Goal: Task Accomplishment & Management: Manage account settings

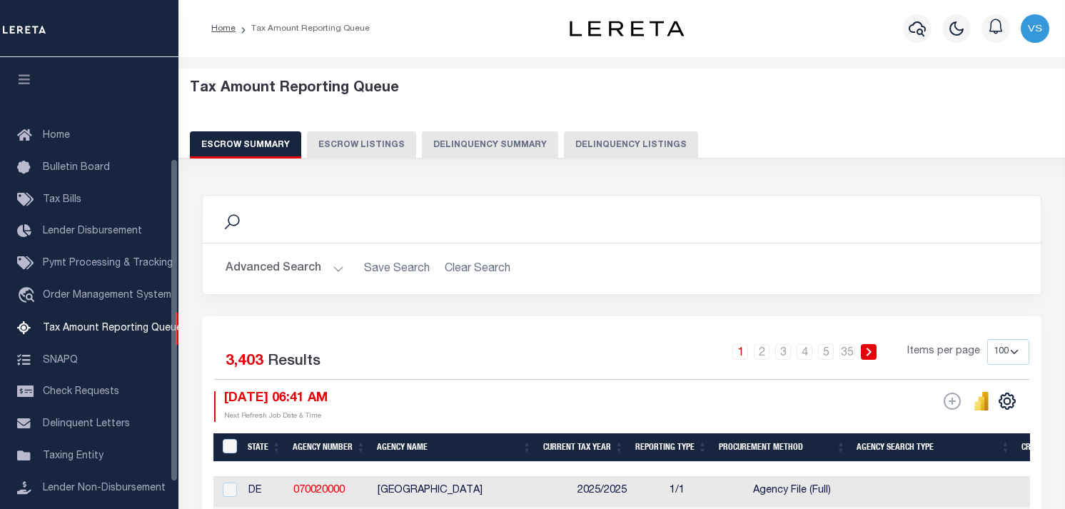
select select "100"
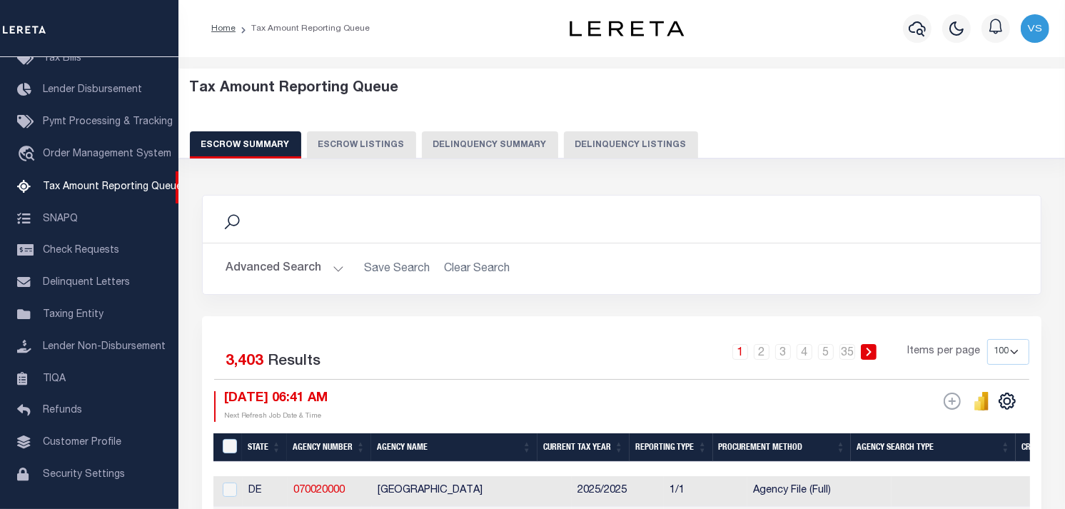
click at [640, 146] on button "Delinquency Listings" at bounding box center [631, 144] width 134 height 27
select select
select select "100"
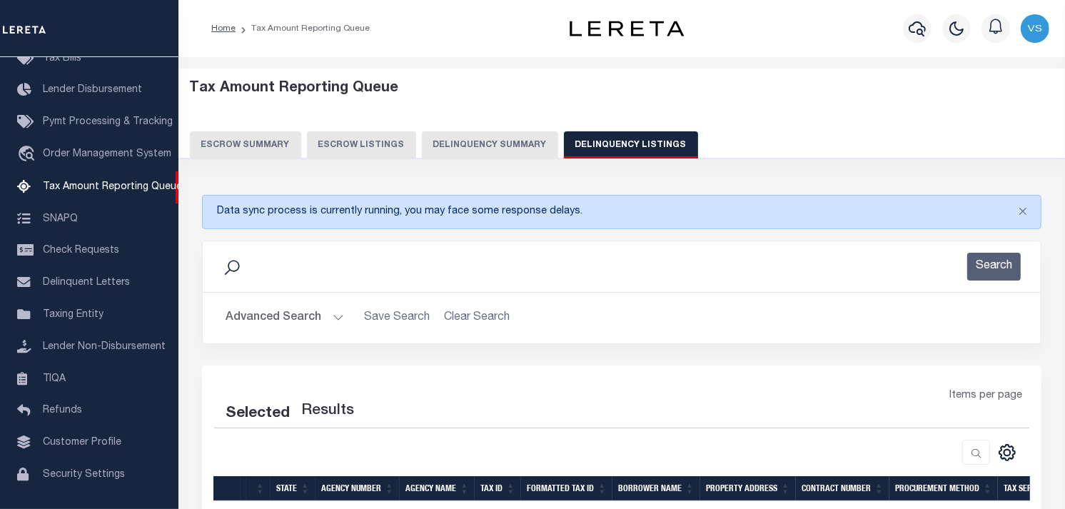
select select "100"
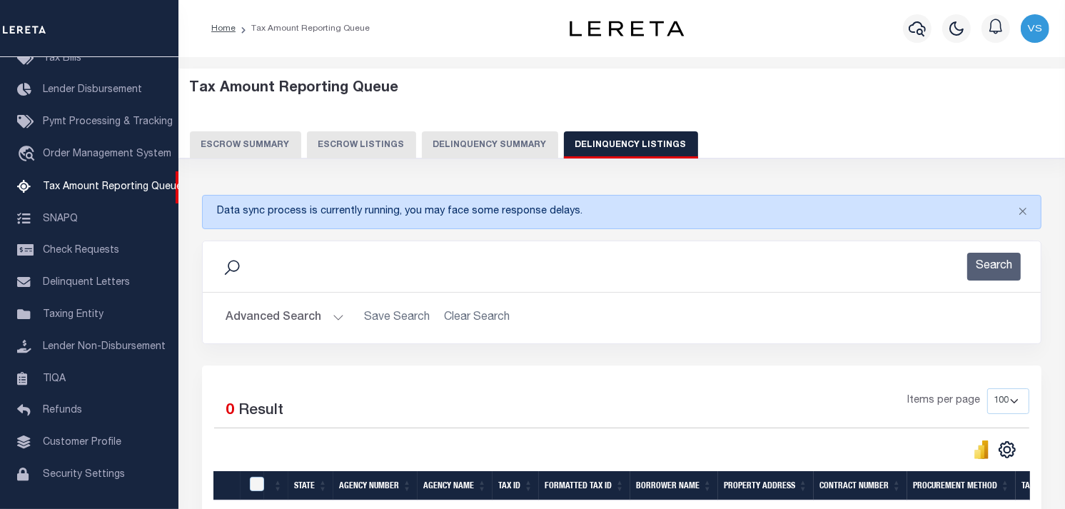
click at [280, 325] on button "Advanced Search" at bounding box center [285, 318] width 119 height 28
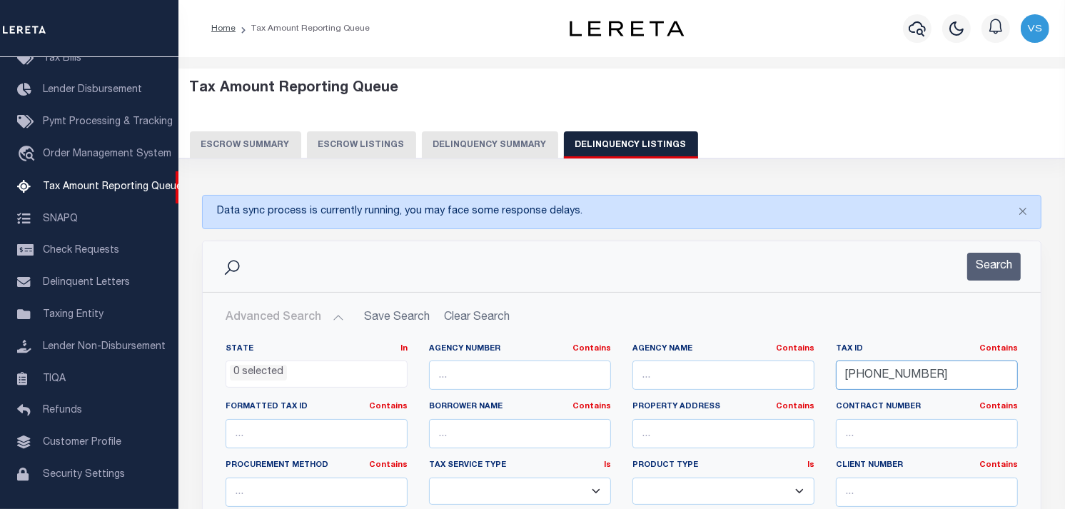
click at [930, 378] on input "10-0002-00090002" at bounding box center [927, 375] width 182 height 29
paste input "341629"
type input "341629"
click at [1003, 270] on button "Search" at bounding box center [994, 267] width 54 height 28
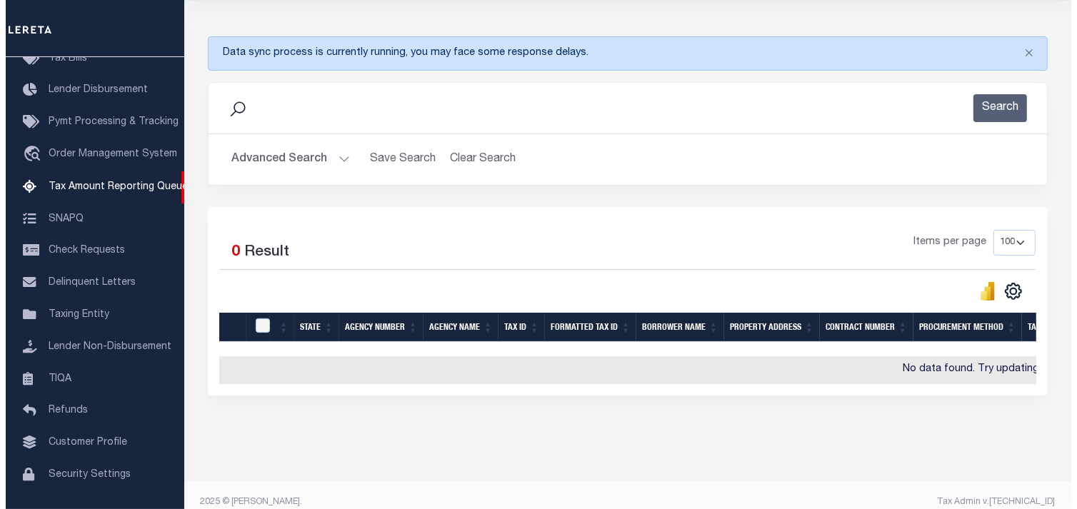
scroll to position [0, 0]
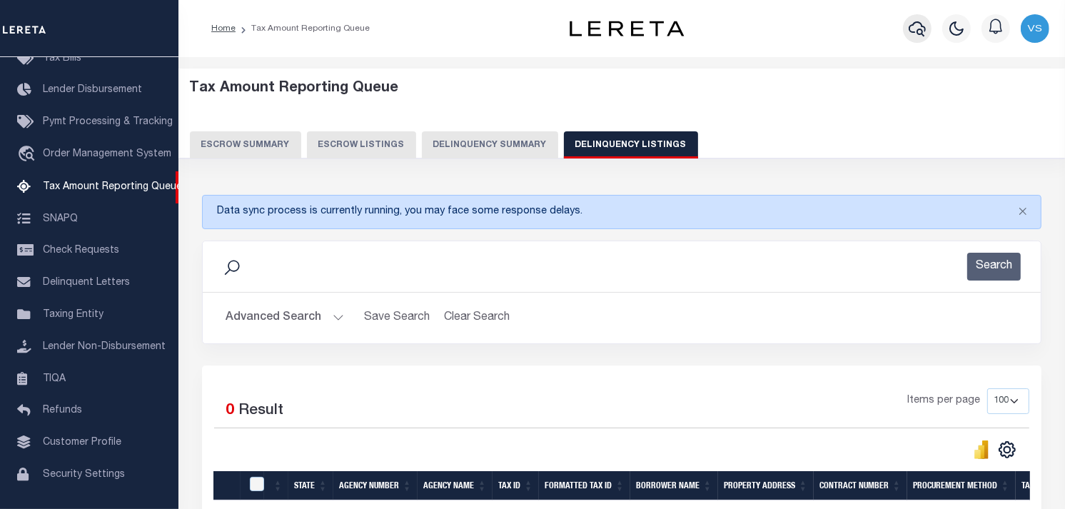
click at [918, 36] on icon "button" at bounding box center [917, 28] width 17 height 17
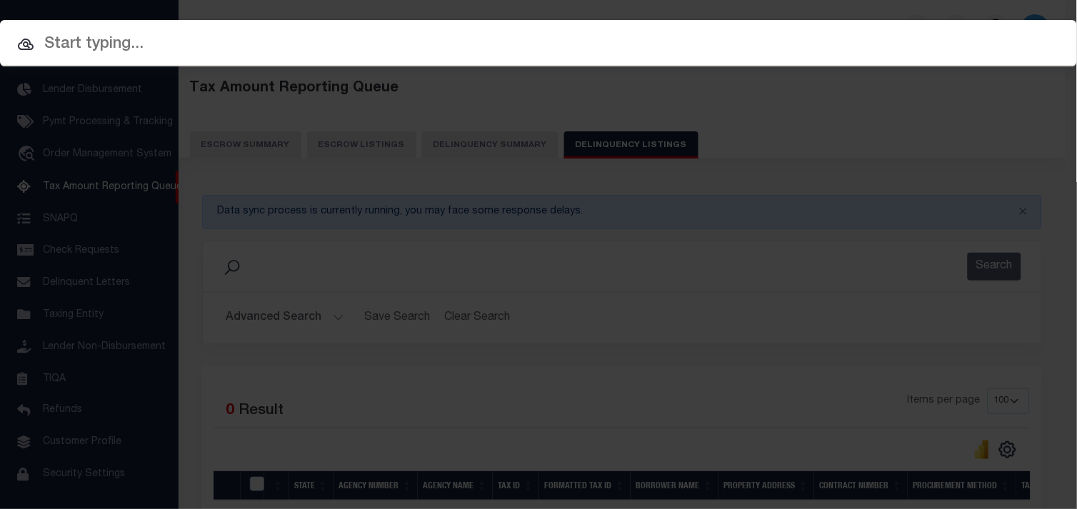
paste input "341629"
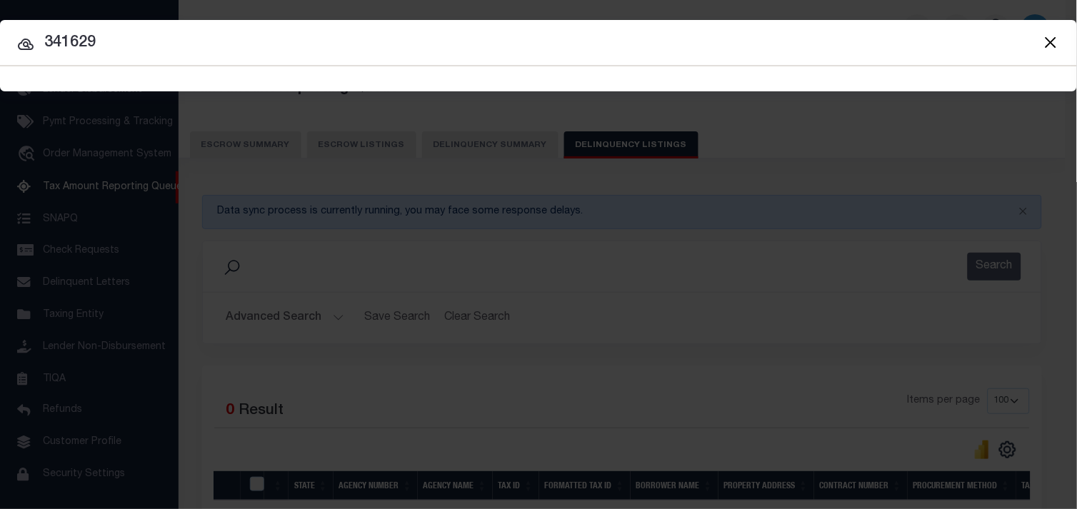
type input "341629"
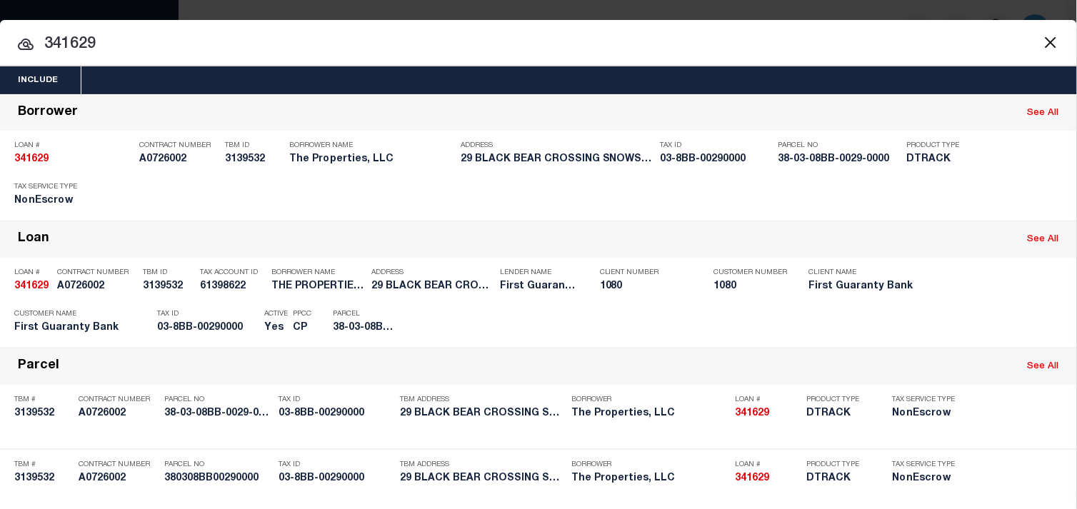
click at [23, 39] on icon at bounding box center [25, 44] width 17 height 17
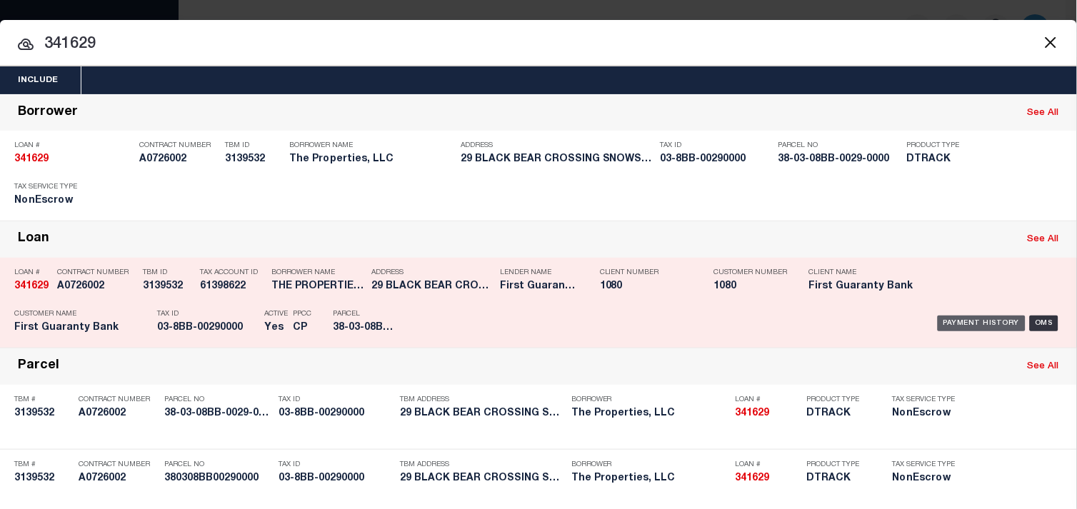
click at [969, 324] on div "Payment History" at bounding box center [981, 324] width 88 height 16
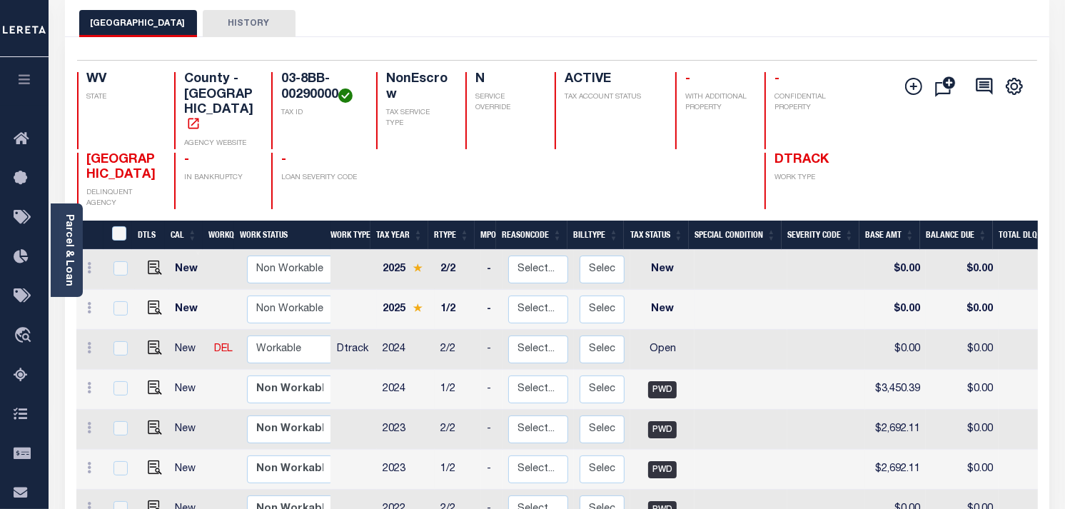
scroll to position [79, 0]
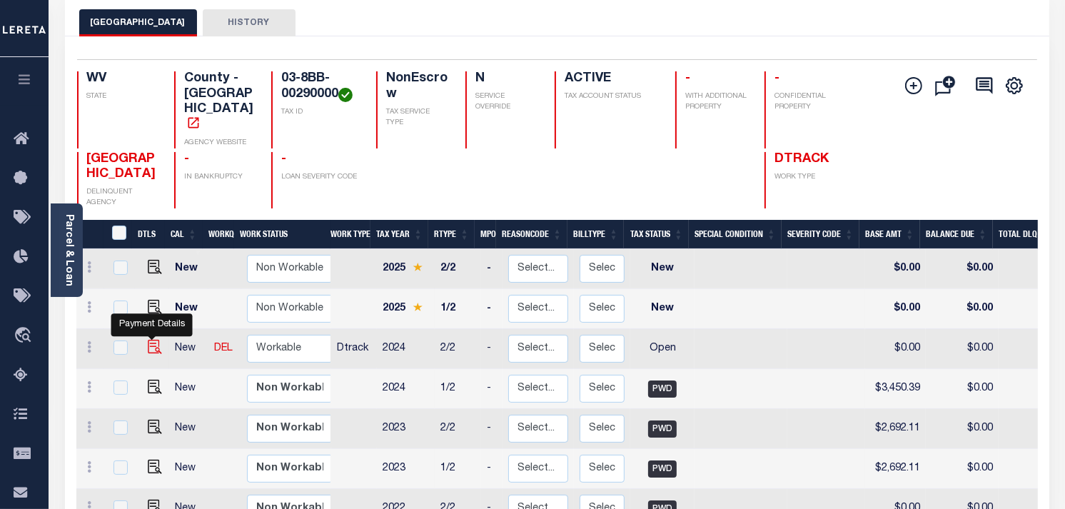
click at [151, 343] on img "" at bounding box center [155, 347] width 14 height 14
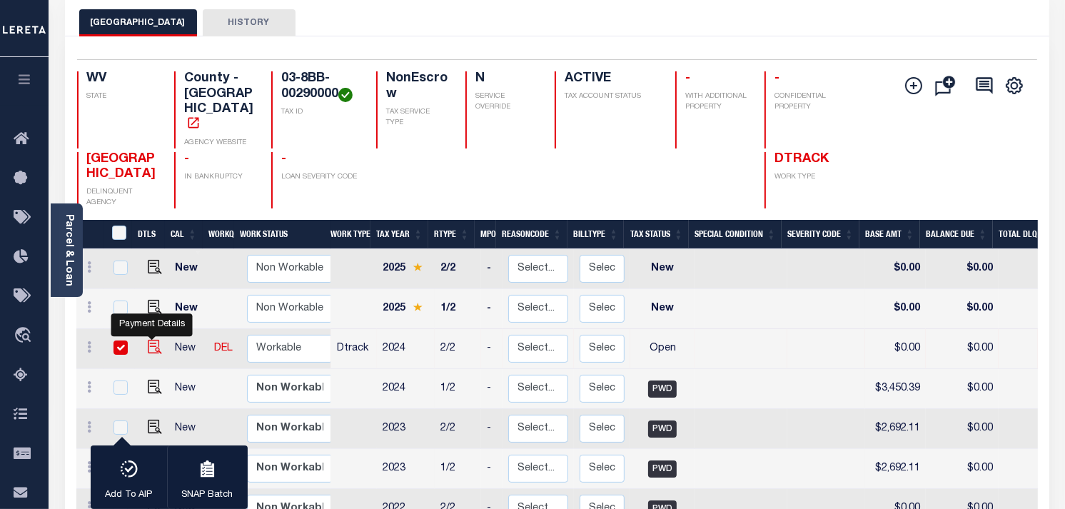
checkbox input "true"
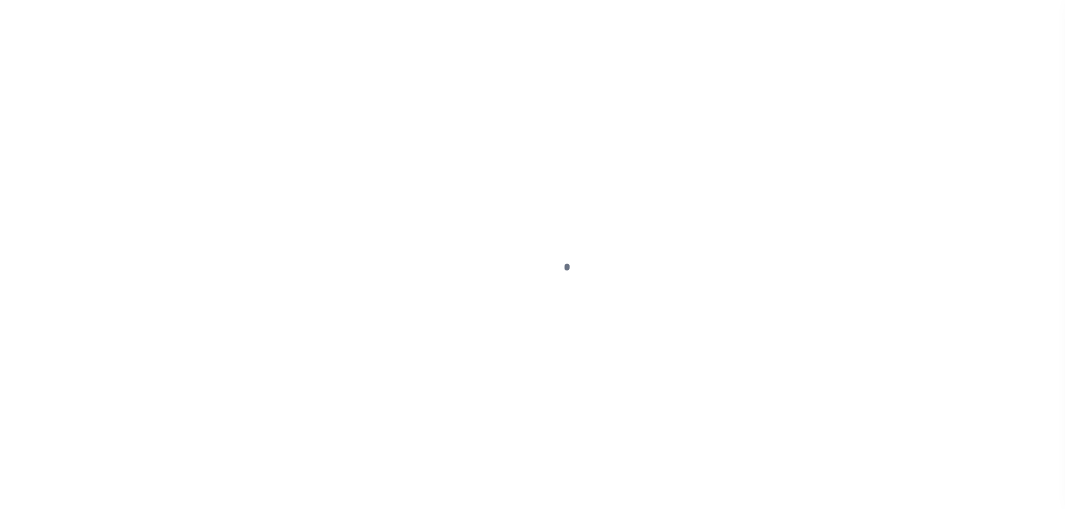
select select "OP2"
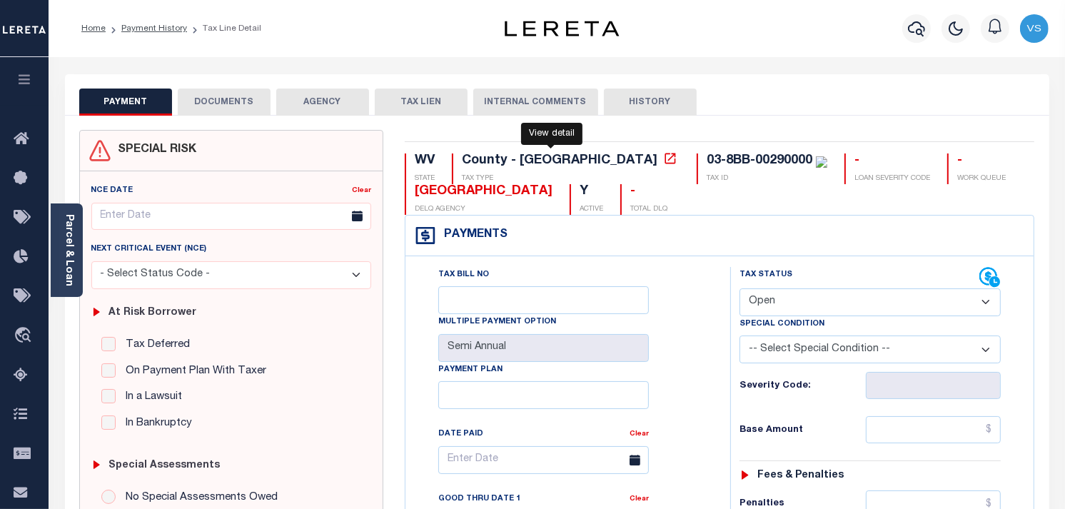
click at [663, 160] on icon at bounding box center [670, 158] width 14 height 14
click at [143, 33] on li "Payment History" at bounding box center [146, 28] width 81 height 13
click at [131, 26] on link "Payment History" at bounding box center [154, 28] width 66 height 9
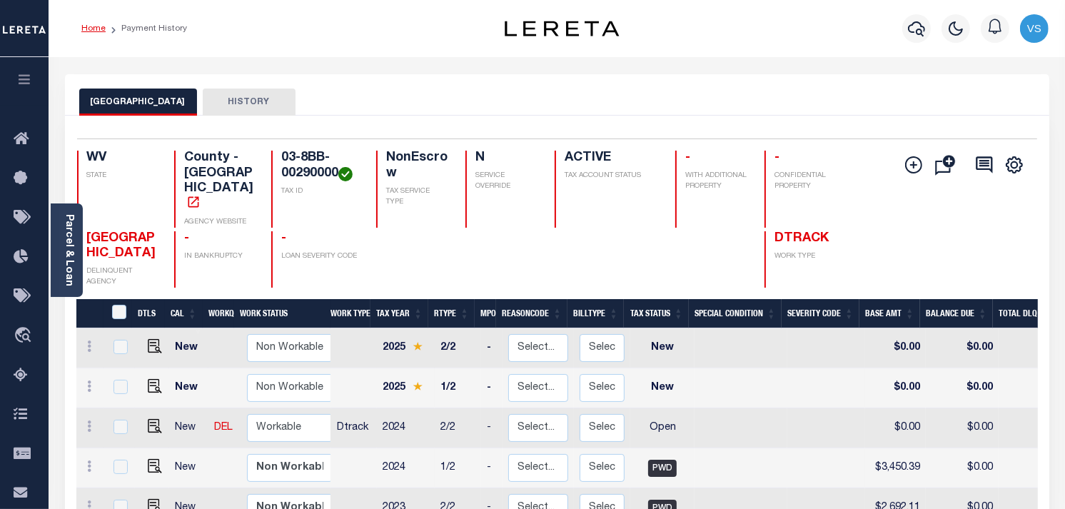
click at [93, 30] on link "Home" at bounding box center [93, 28] width 24 height 9
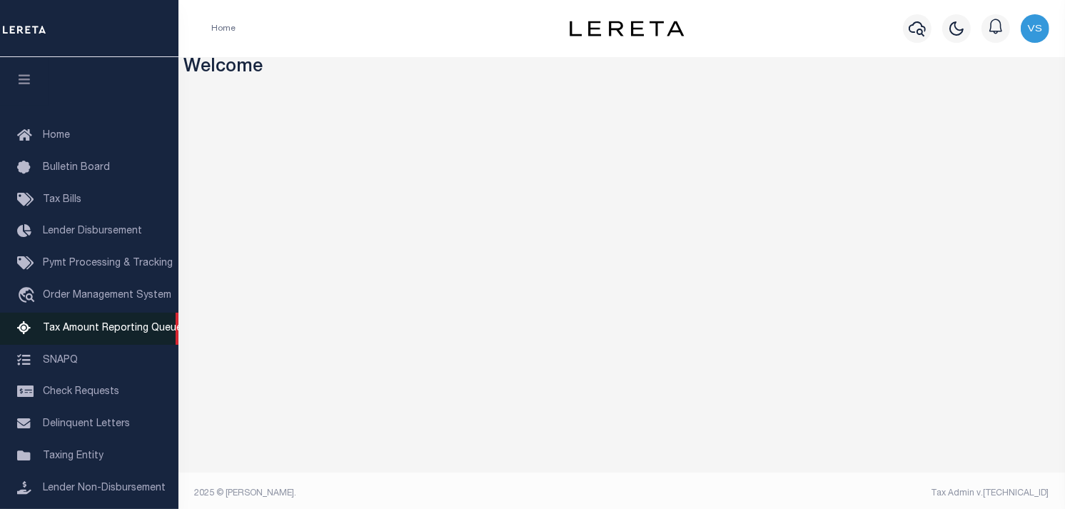
click at [55, 324] on span "Tax Amount Reporting Queue" at bounding box center [112, 328] width 139 height 10
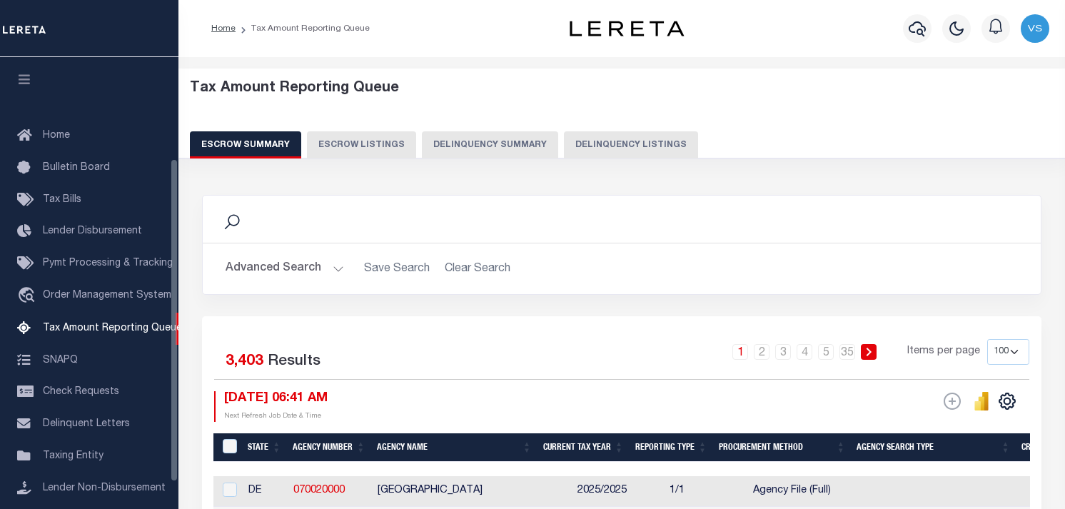
select select "100"
click at [638, 139] on button "Delinquency Listings" at bounding box center [631, 144] width 134 height 27
select select
select select "100"
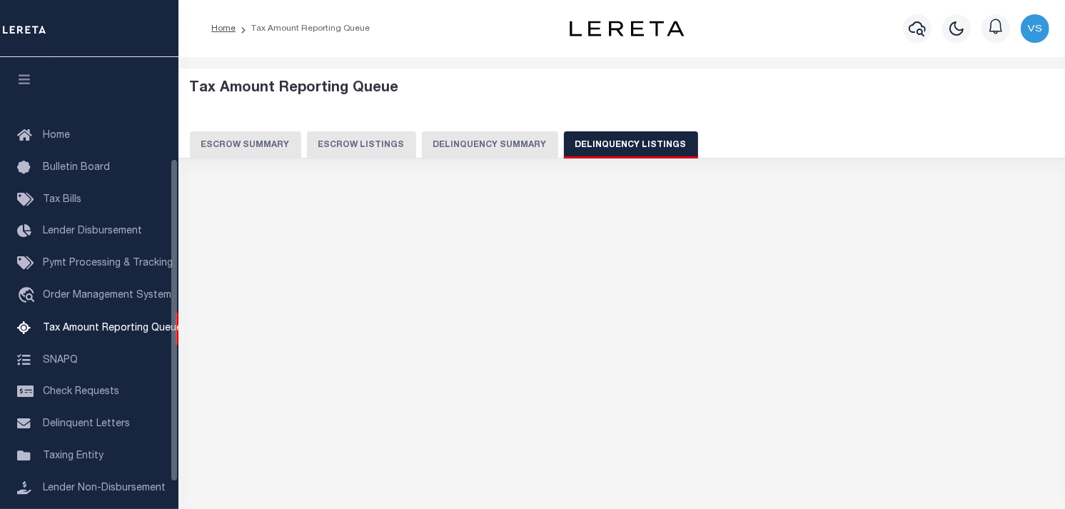
scroll to position [141, 0]
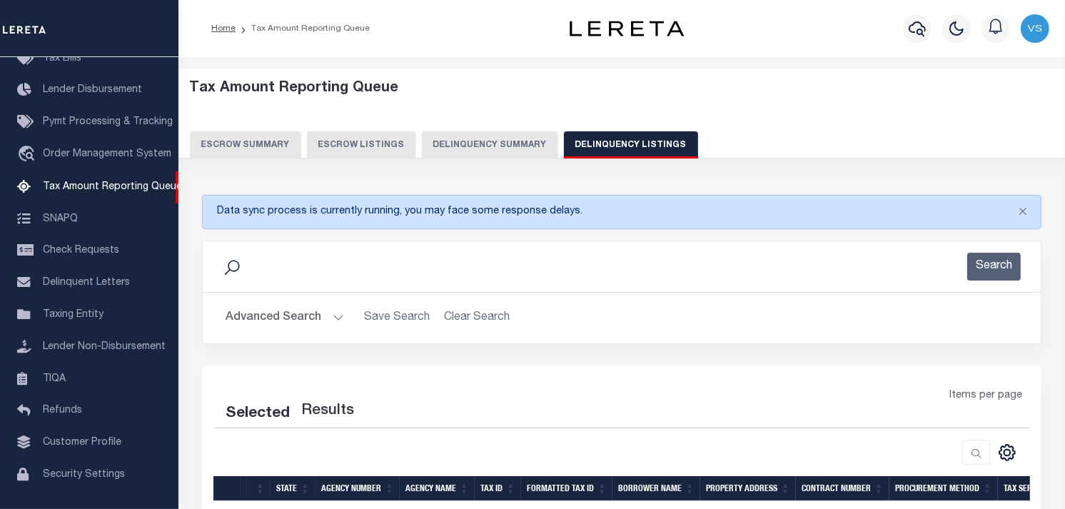
select select "100"
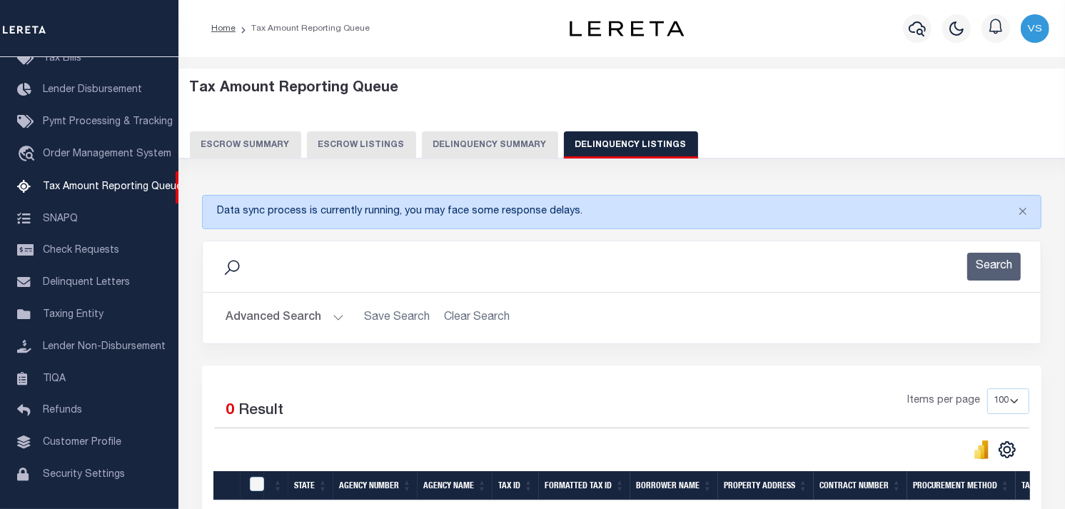
click at [291, 323] on button "Advanced Search" at bounding box center [285, 318] width 119 height 28
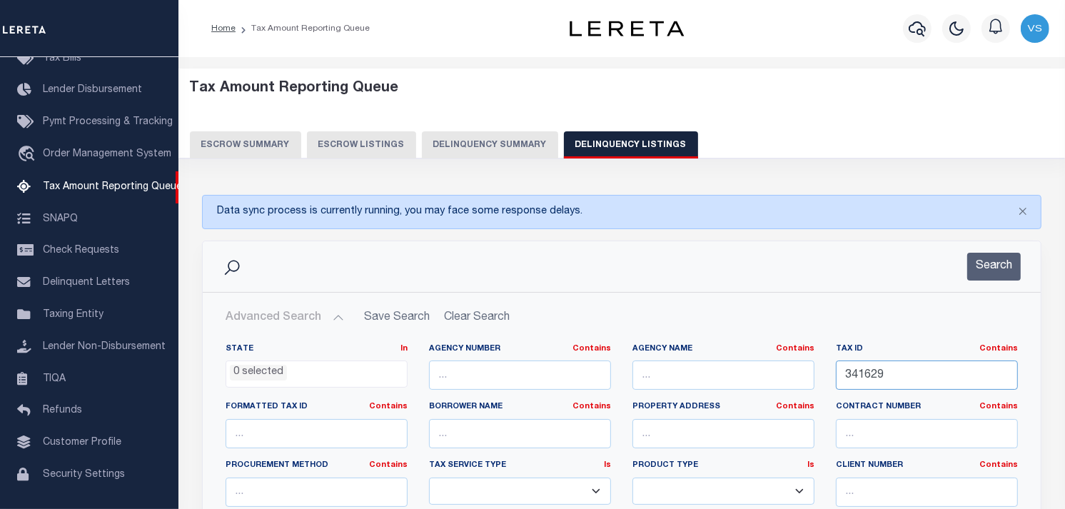
click at [860, 368] on input "341629" at bounding box center [927, 375] width 182 height 29
paste input "03-8BB-00290000"
type input "03-8BB-00290000"
click at [991, 266] on button "Search" at bounding box center [994, 267] width 54 height 28
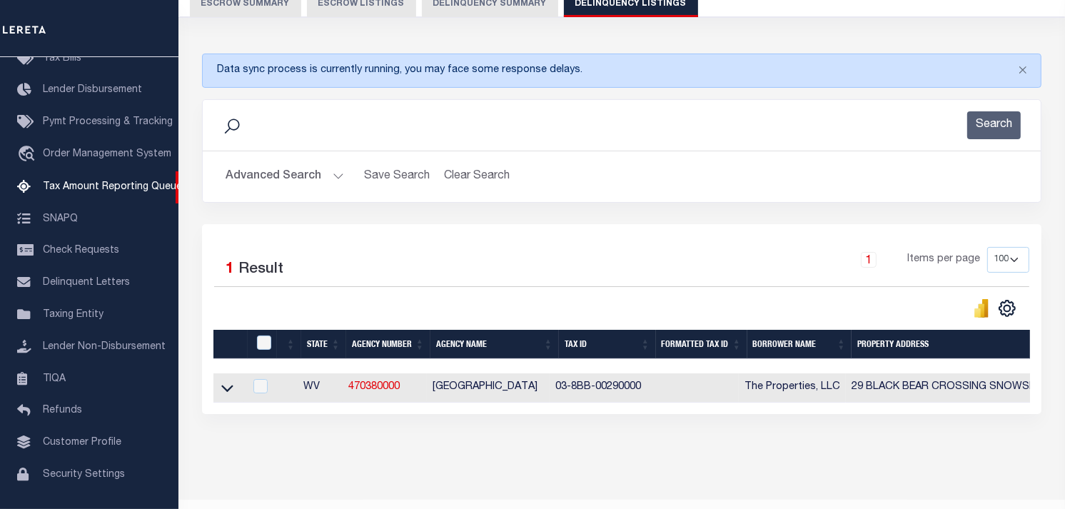
scroll to position [186, 0]
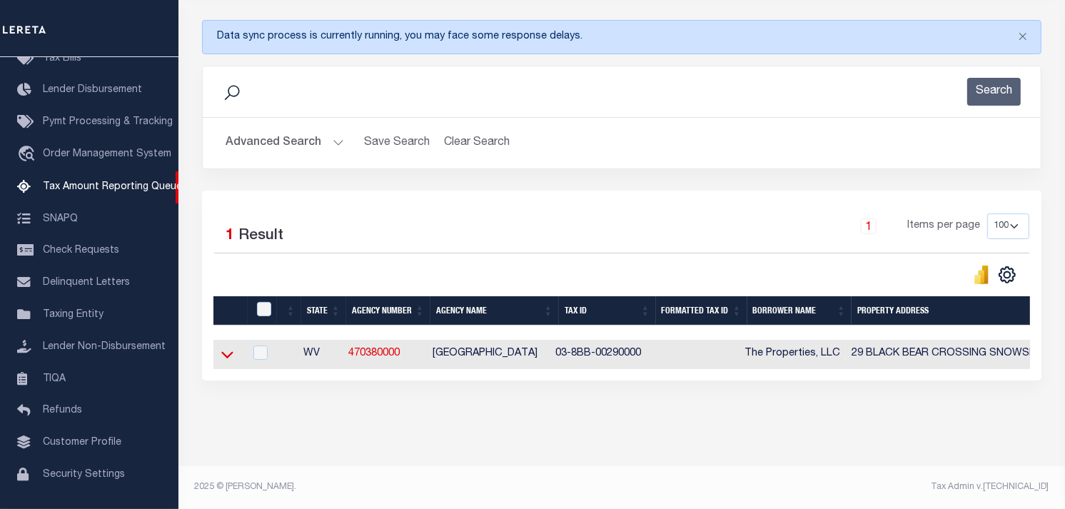
click at [228, 351] on icon at bounding box center [227, 354] width 12 height 15
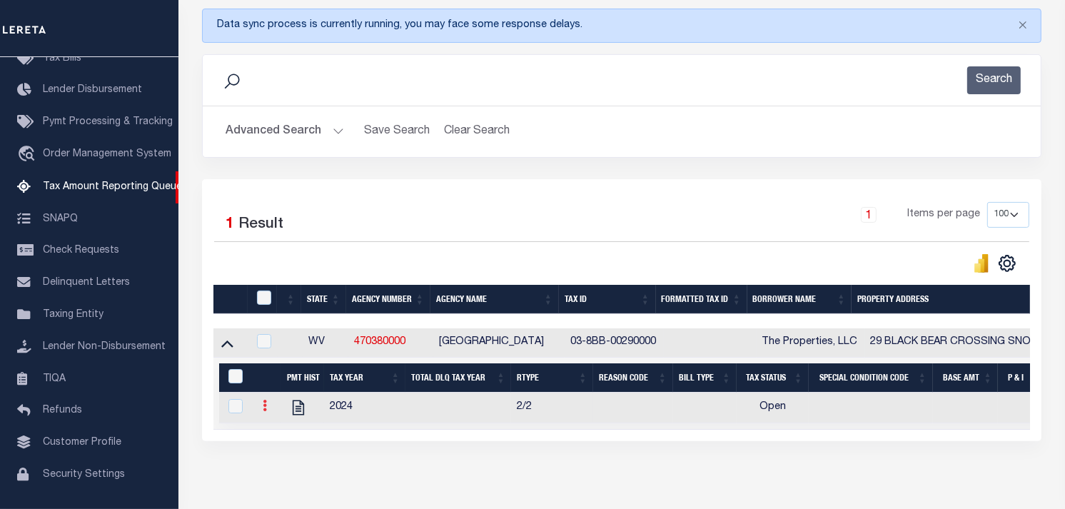
click at [265, 411] on icon at bounding box center [265, 405] width 4 height 11
click at [276, 428] on img "" at bounding box center [282, 429] width 14 height 14
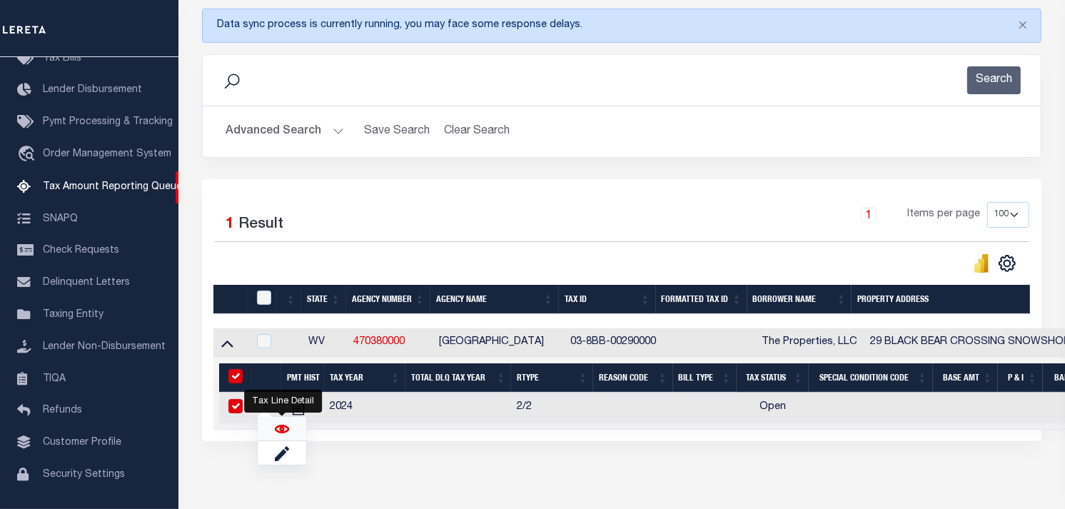
checkbox input "true"
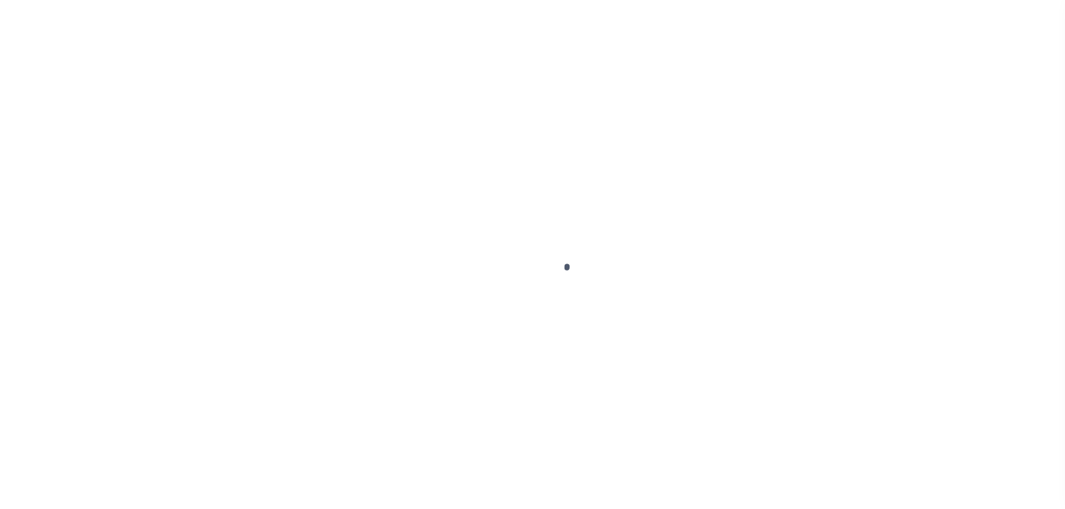
select select "OP2"
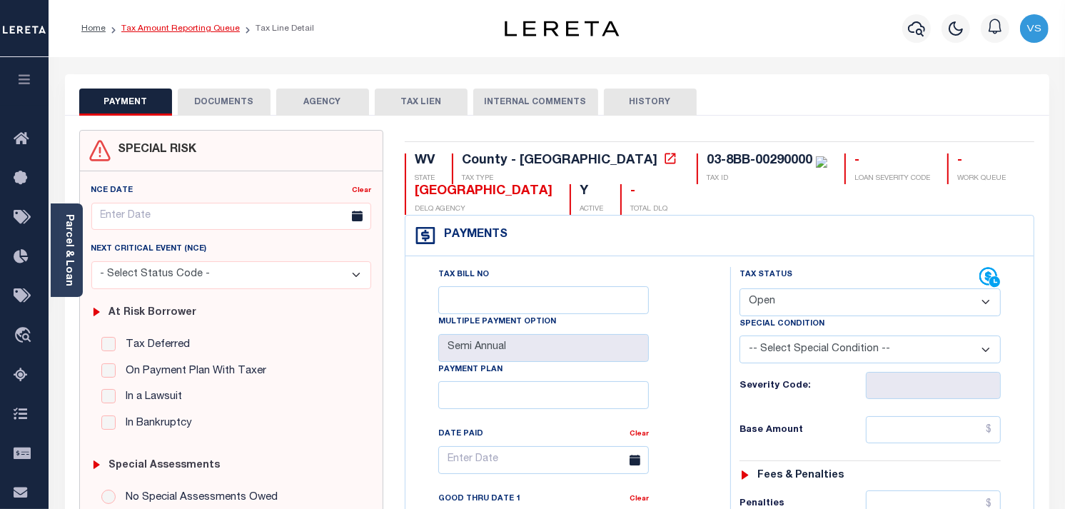
click at [138, 26] on link "Tax Amount Reporting Queue" at bounding box center [180, 28] width 119 height 9
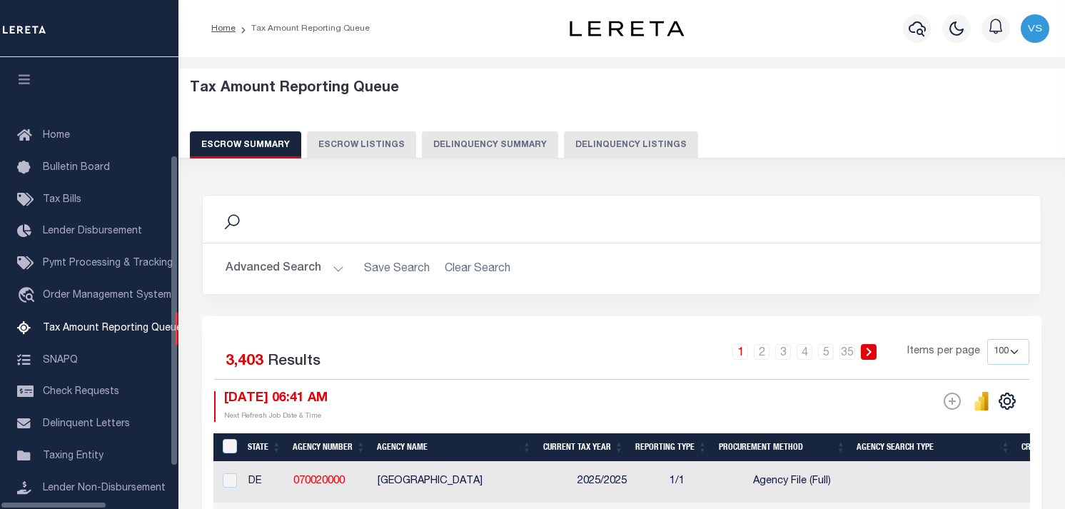
select select "100"
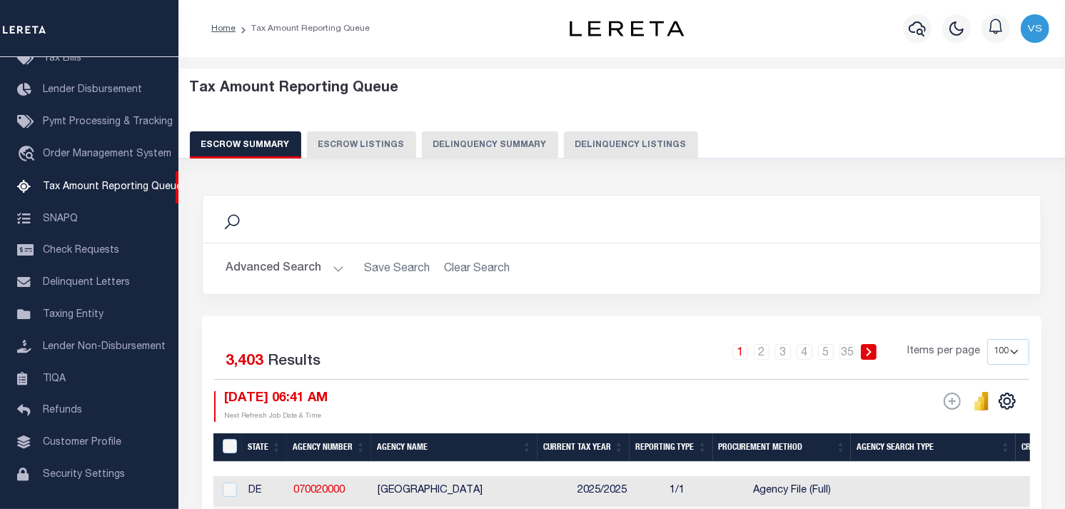
click at [626, 139] on button "Delinquency Listings" at bounding box center [631, 144] width 134 height 27
select select "100"
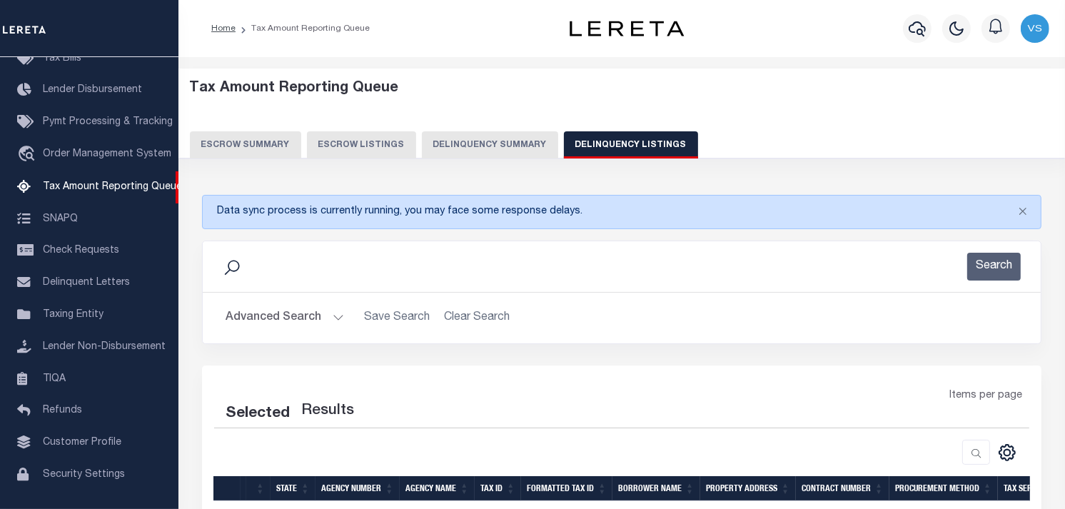
select select "100"
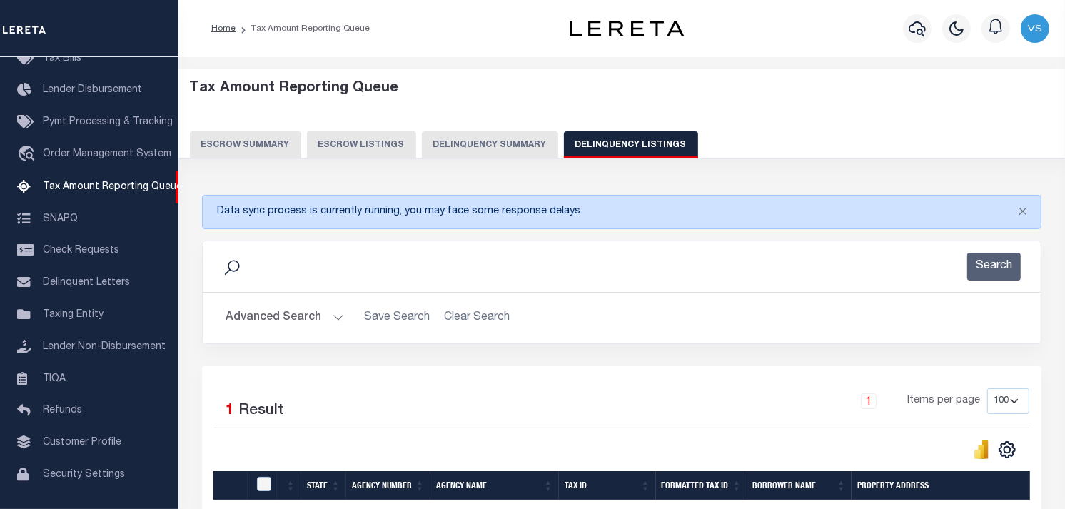
click at [296, 320] on button "Advanced Search" at bounding box center [285, 318] width 119 height 28
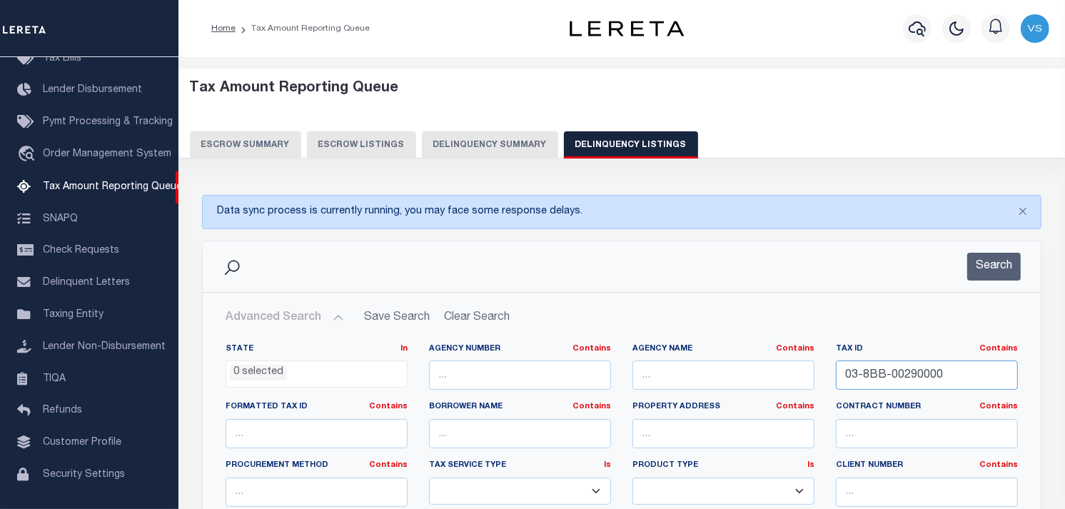
click at [973, 369] on input "03-8BB-00290000" at bounding box center [927, 375] width 182 height 29
type input "0"
paste input "00008078"
type input "00008078"
click at [997, 258] on button "Search" at bounding box center [994, 267] width 54 height 28
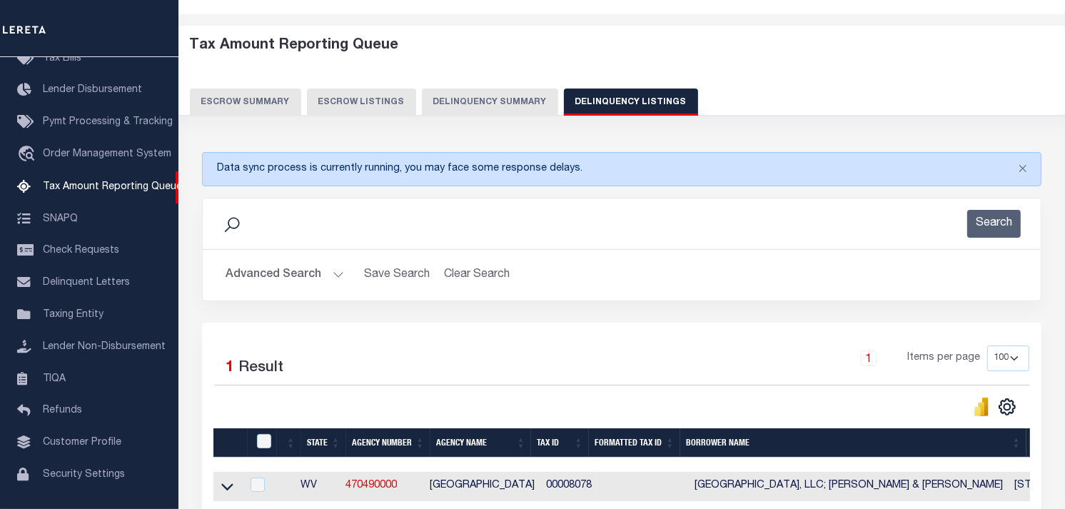
scroll to position [158, 0]
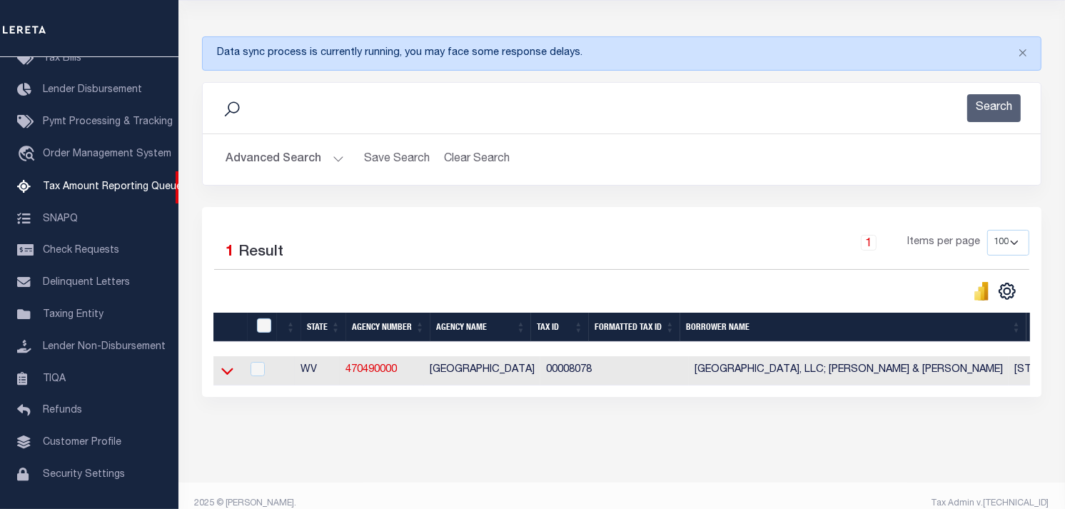
click at [223, 375] on icon at bounding box center [227, 370] width 12 height 15
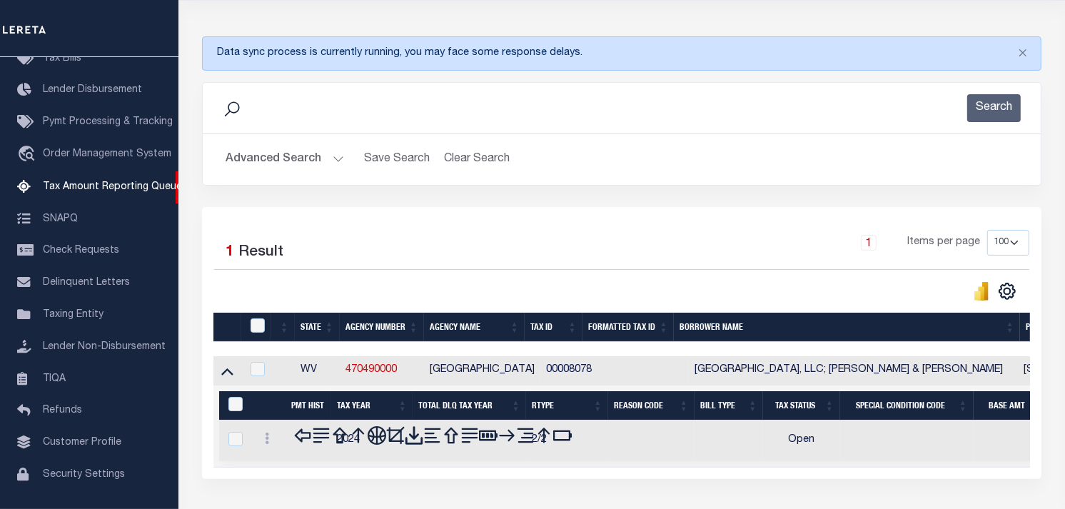
scroll to position [259, 0]
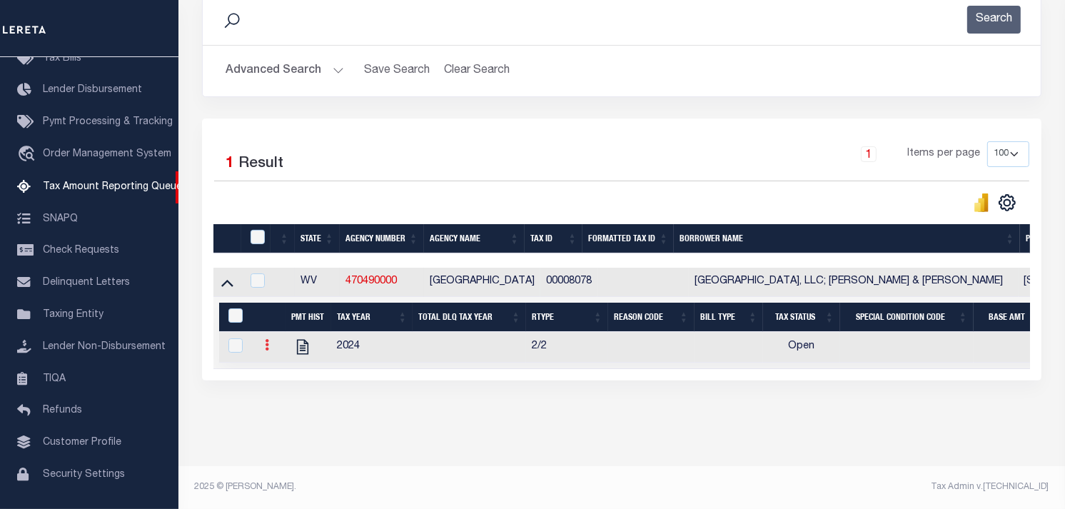
click at [267, 339] on icon at bounding box center [267, 344] width 4 height 11
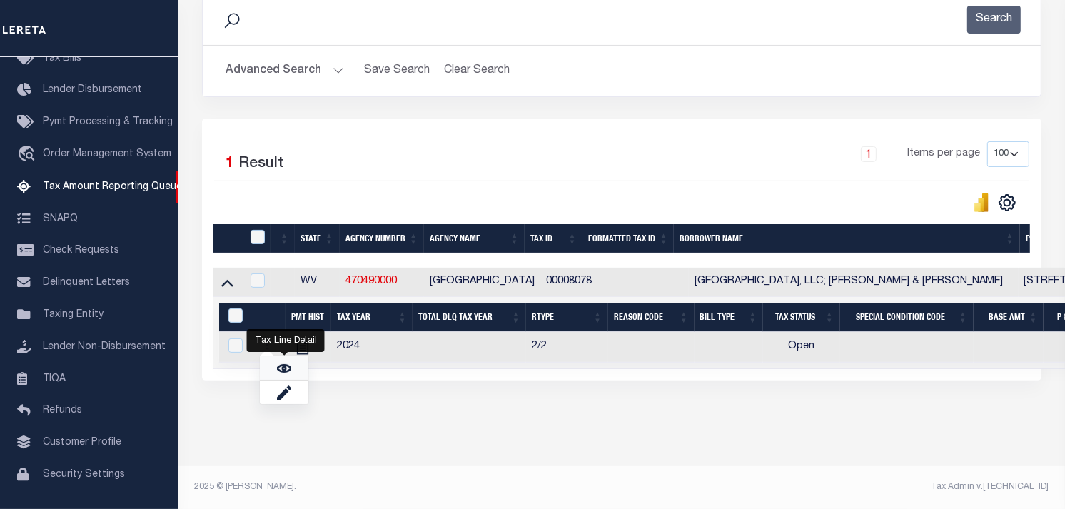
click at [270, 368] on link "" at bounding box center [284, 368] width 49 height 24
checkbox input "true"
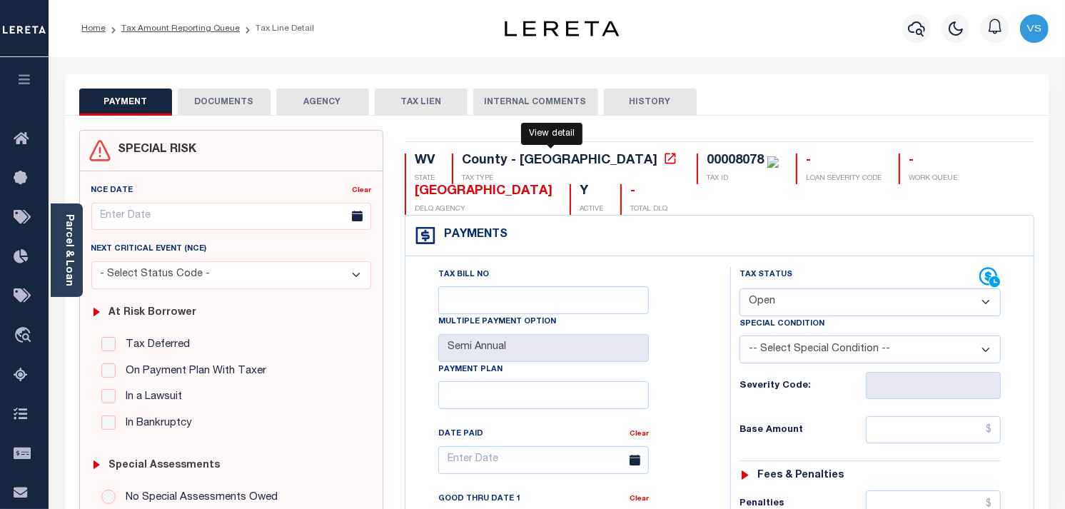
click at [665, 158] on icon at bounding box center [670, 158] width 11 height 11
click at [753, 305] on select "- Select Status Code - Open Due/Unpaid Paid Incomplete No Tax Due Internal Refu…" at bounding box center [870, 302] width 261 height 28
select select "PYD"
click at [740, 289] on select "- Select Status Code - Open Due/Unpaid Paid Incomplete No Tax Due Internal Refu…" at bounding box center [870, 302] width 261 height 28
type input "[DATE]"
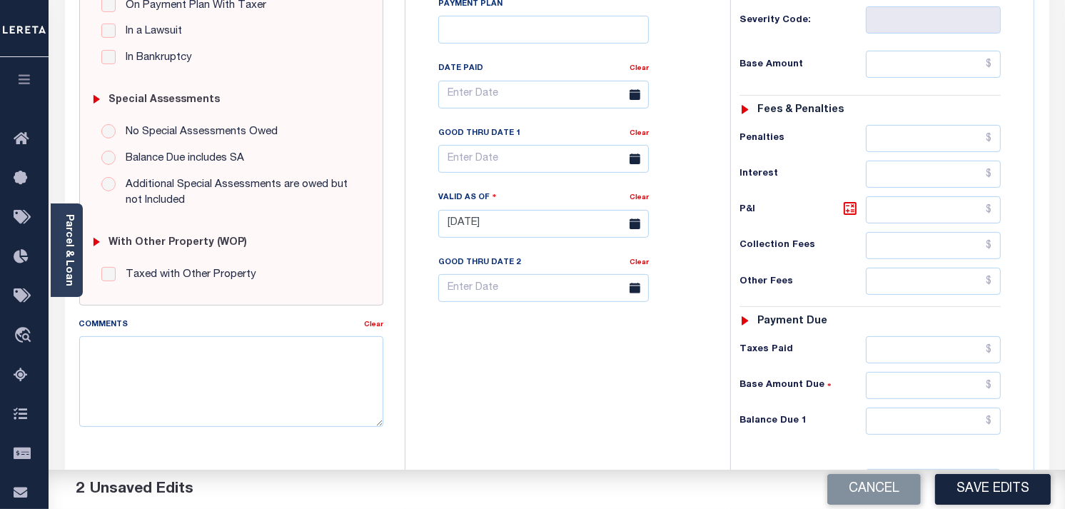
scroll to position [396, 0]
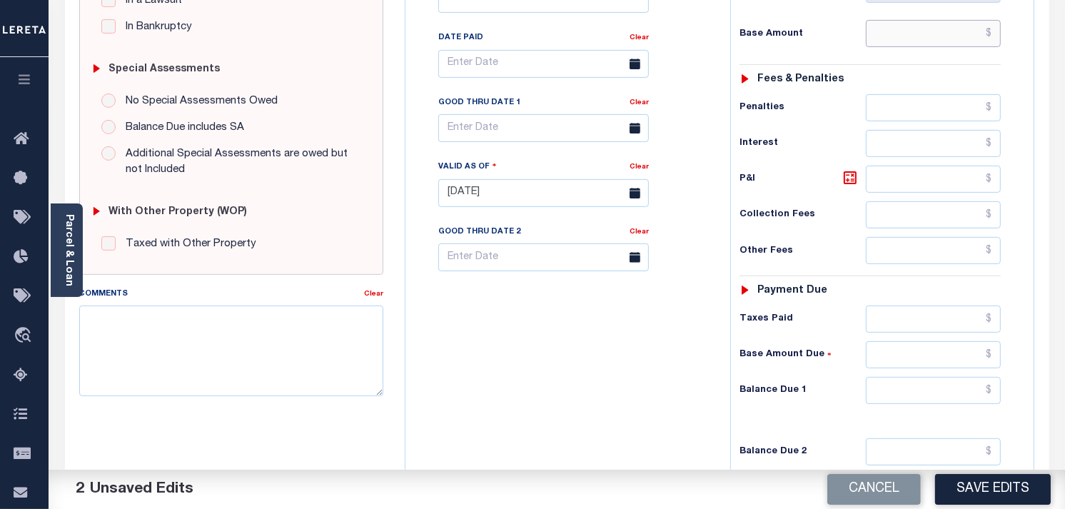
click at [972, 39] on input "text" at bounding box center [934, 33] width 136 height 27
type input "$0.00"
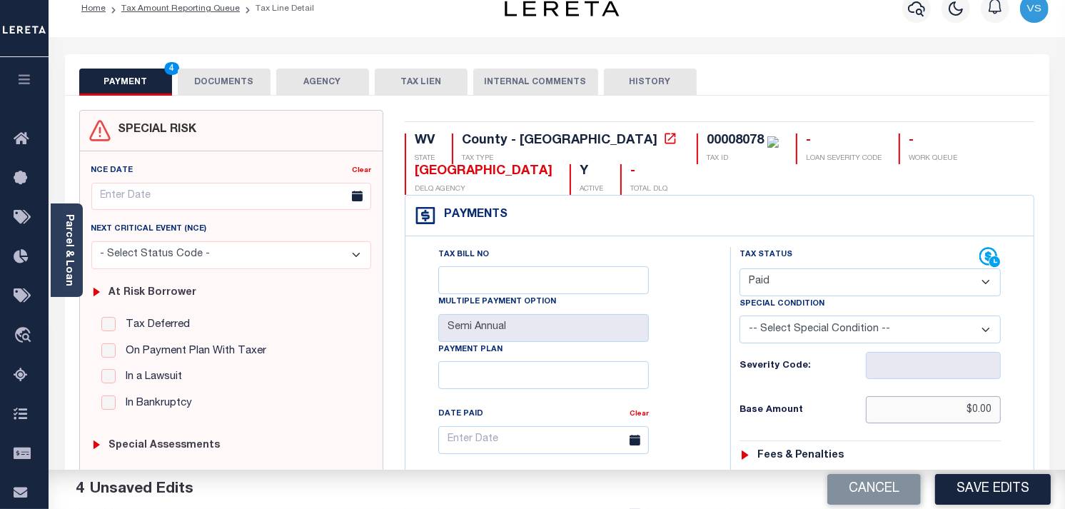
scroll to position [0, 0]
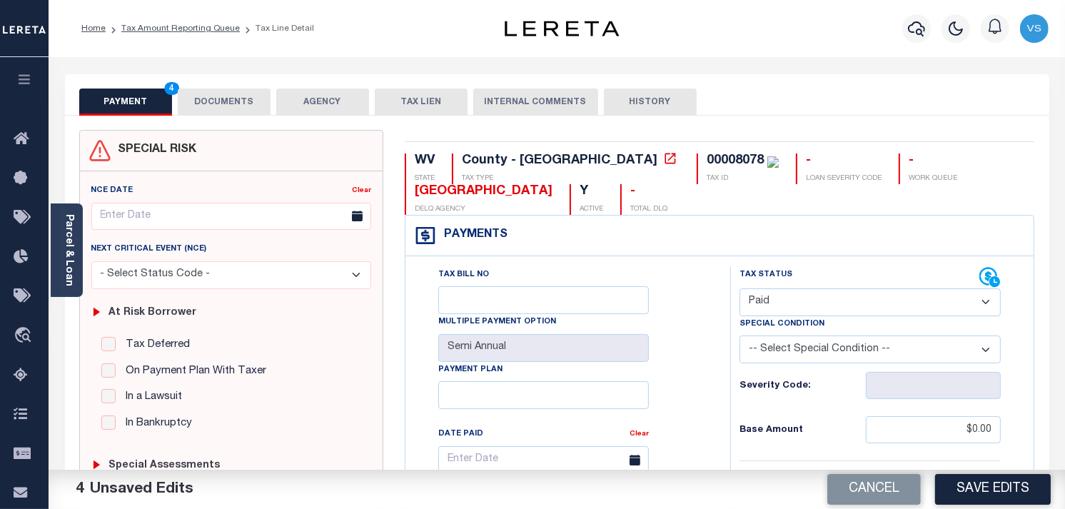
click at [228, 101] on button "DOCUMENTS" at bounding box center [224, 102] width 93 height 27
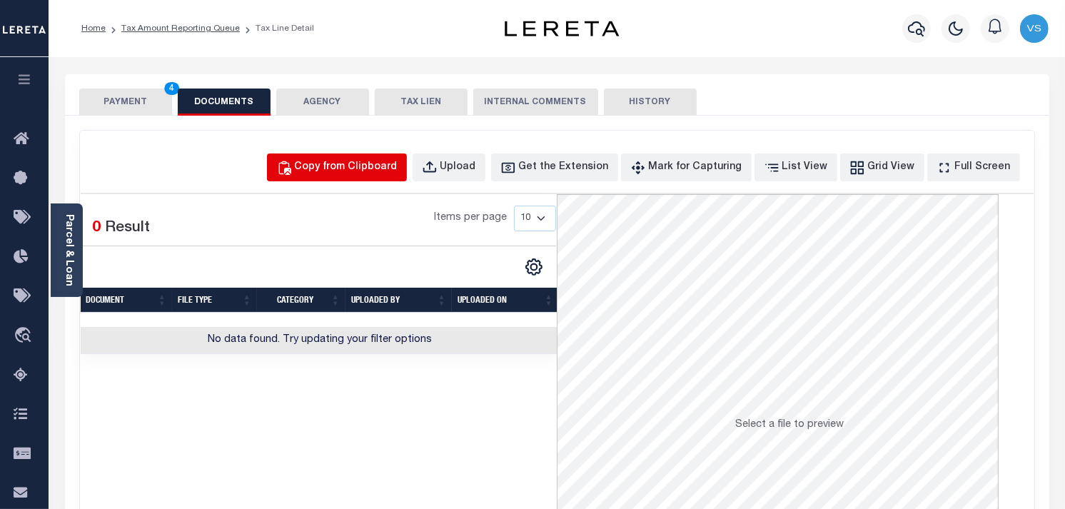
click at [379, 166] on div "Copy from Clipboard" at bounding box center [346, 168] width 103 height 16
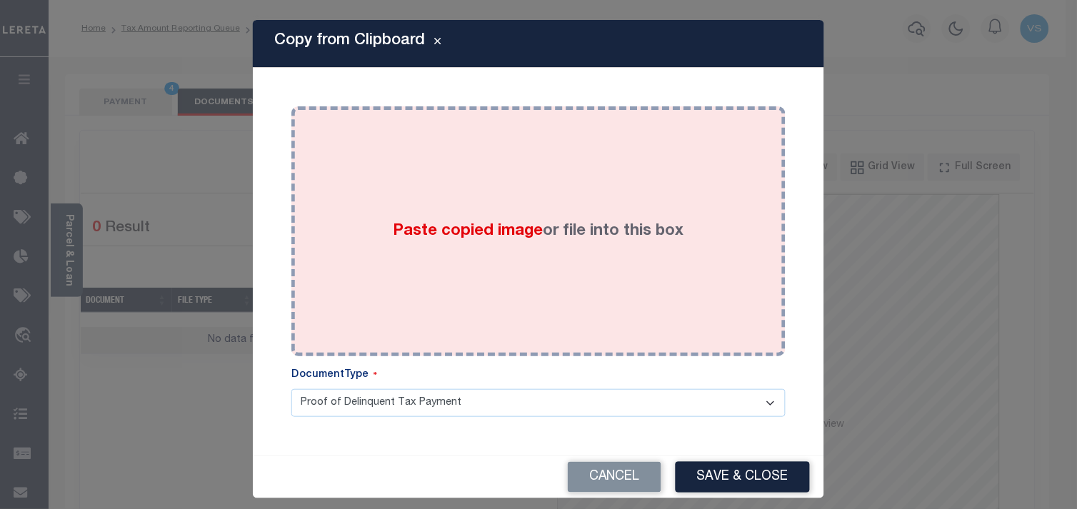
click at [408, 210] on div "Paste copied image or file into this box" at bounding box center [538, 231] width 473 height 228
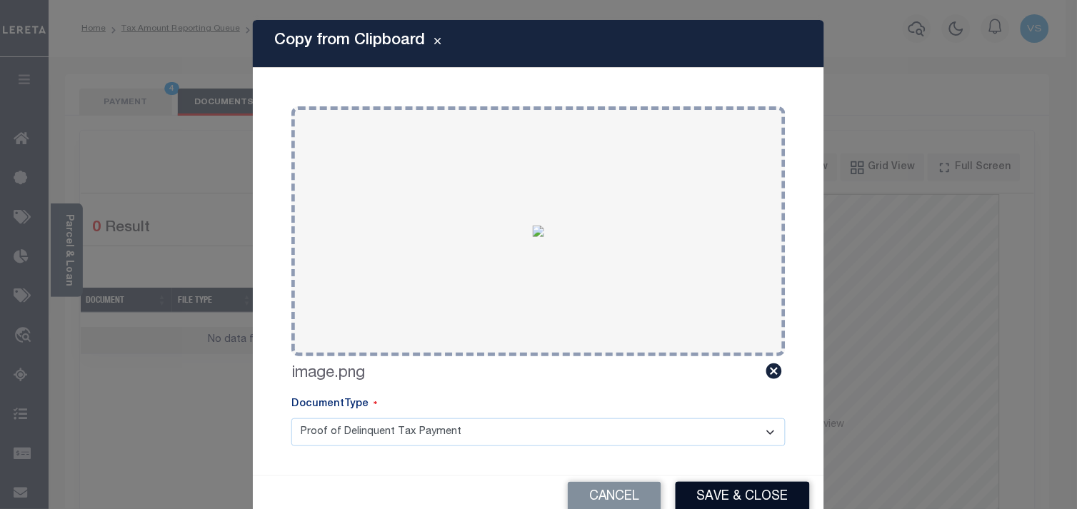
click at [723, 496] on button "Save & Close" at bounding box center [742, 497] width 134 height 31
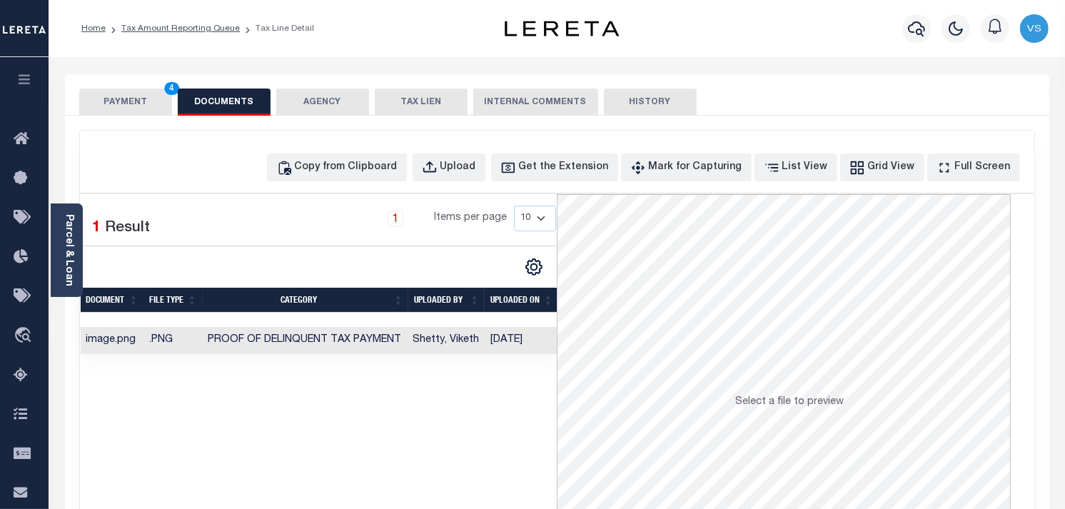
click at [118, 95] on button "PAYMENT 4" at bounding box center [125, 102] width 93 height 27
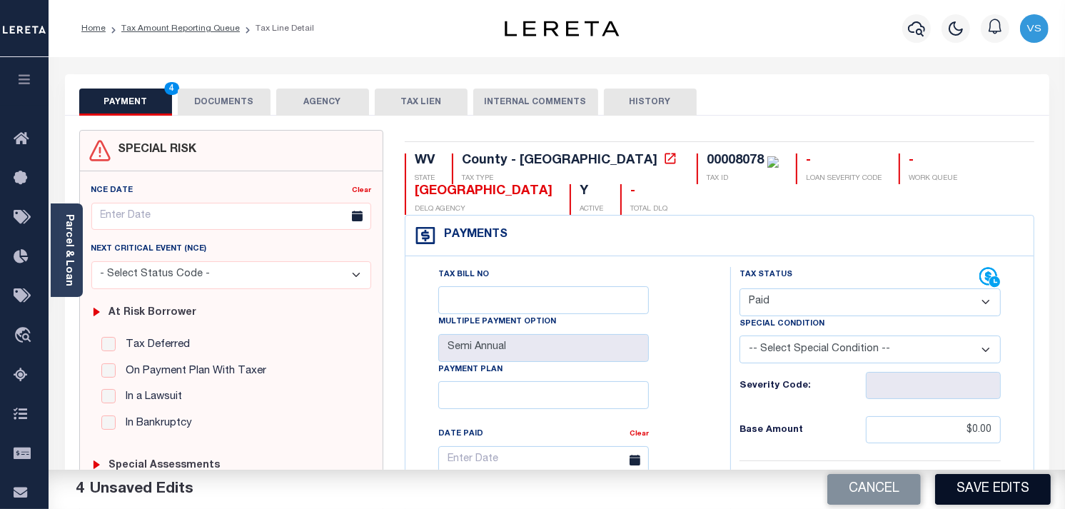
click at [974, 488] on button "Save Edits" at bounding box center [993, 489] width 116 height 31
checkbox input "false"
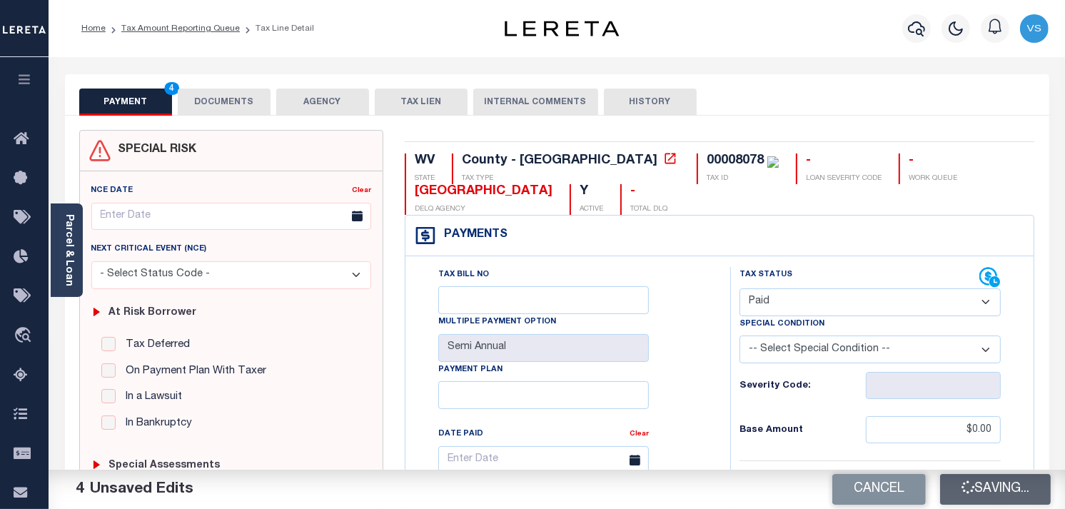
type input "$0"
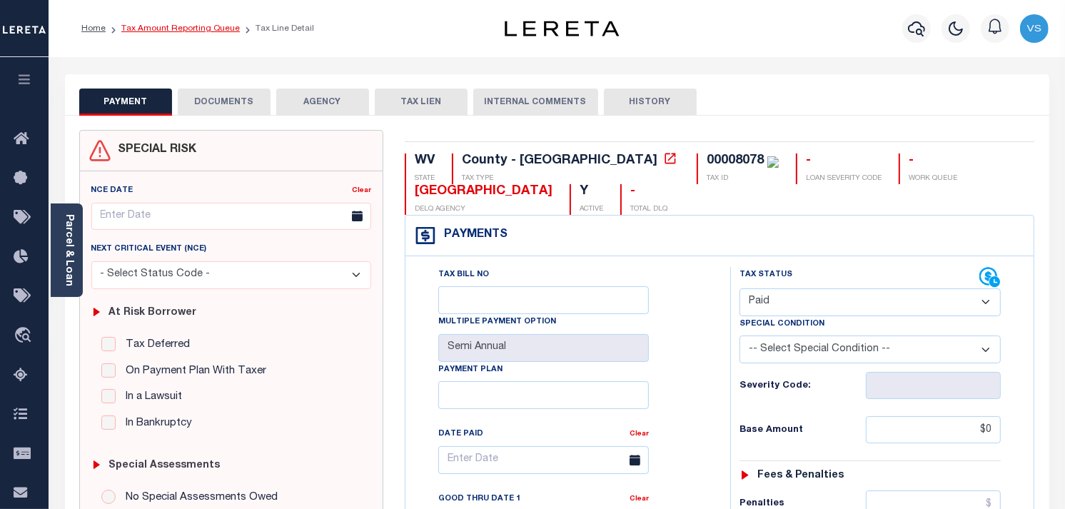
click at [168, 27] on link "Tax Amount Reporting Queue" at bounding box center [180, 28] width 119 height 9
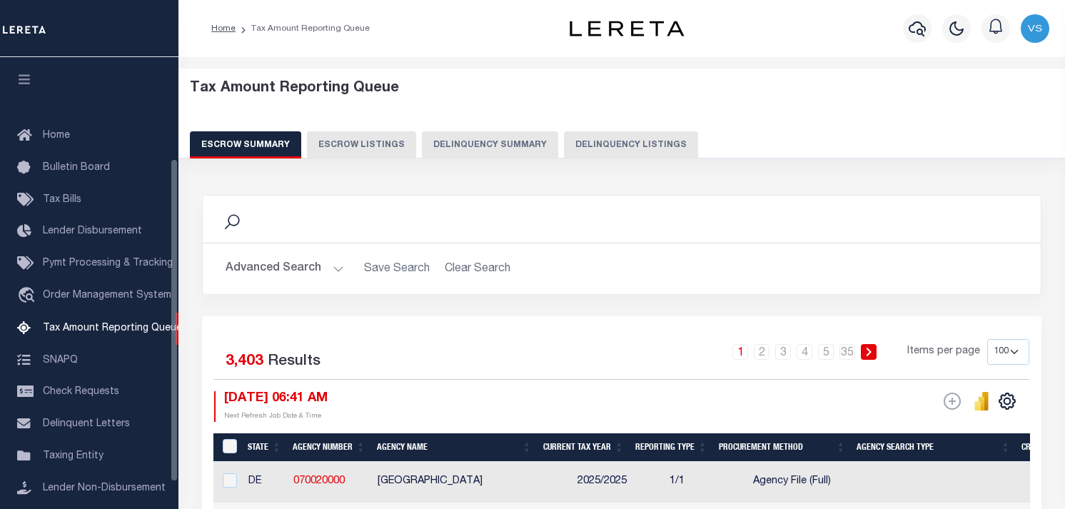
select select "100"
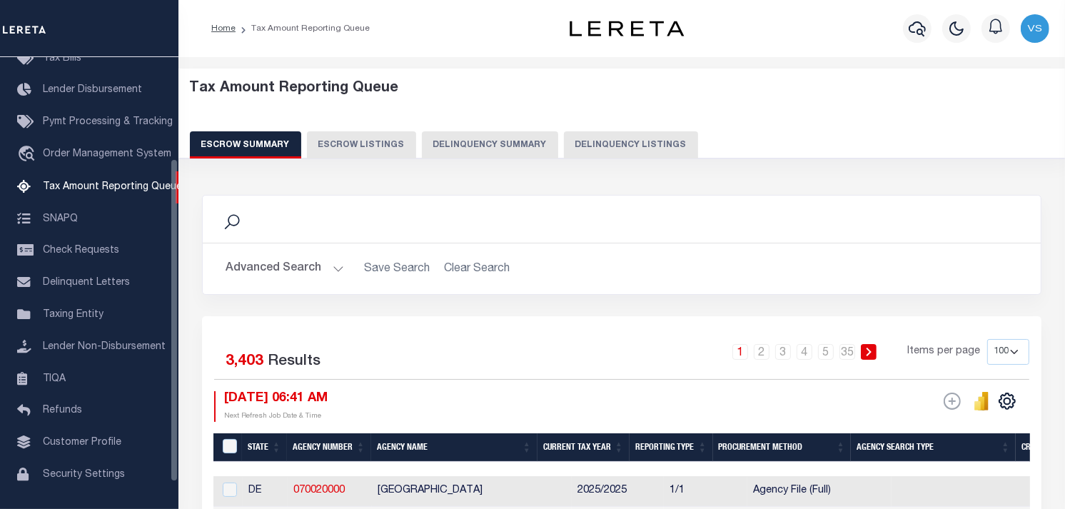
click at [581, 152] on button "Delinquency Listings" at bounding box center [631, 144] width 134 height 27
select select "100"
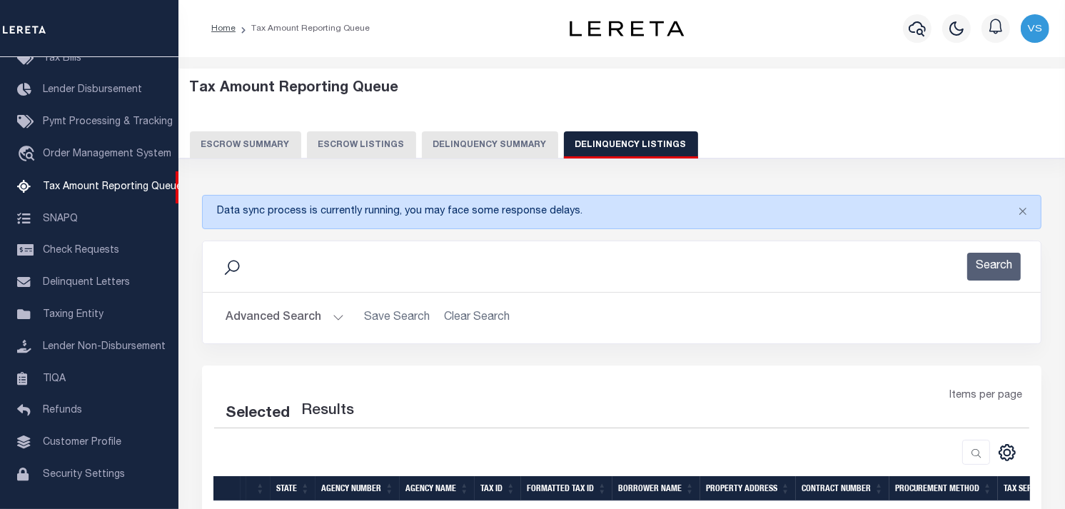
select select "100"
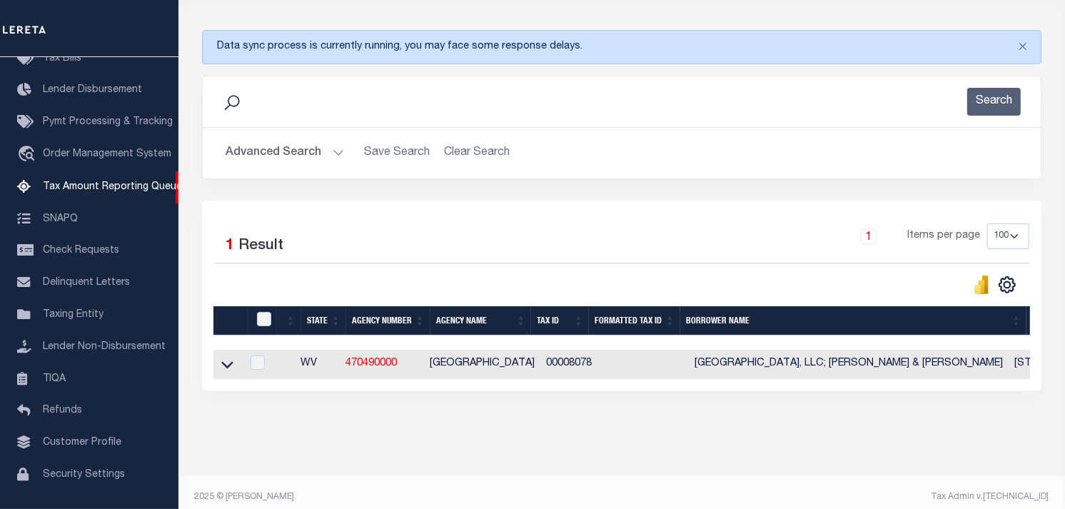
scroll to position [186, 0]
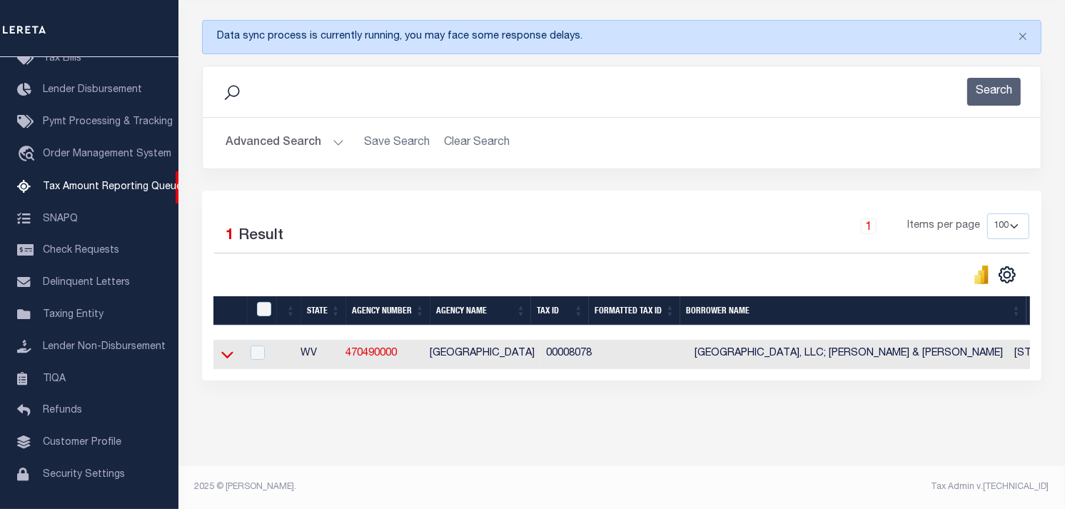
click at [226, 351] on icon at bounding box center [227, 354] width 12 height 7
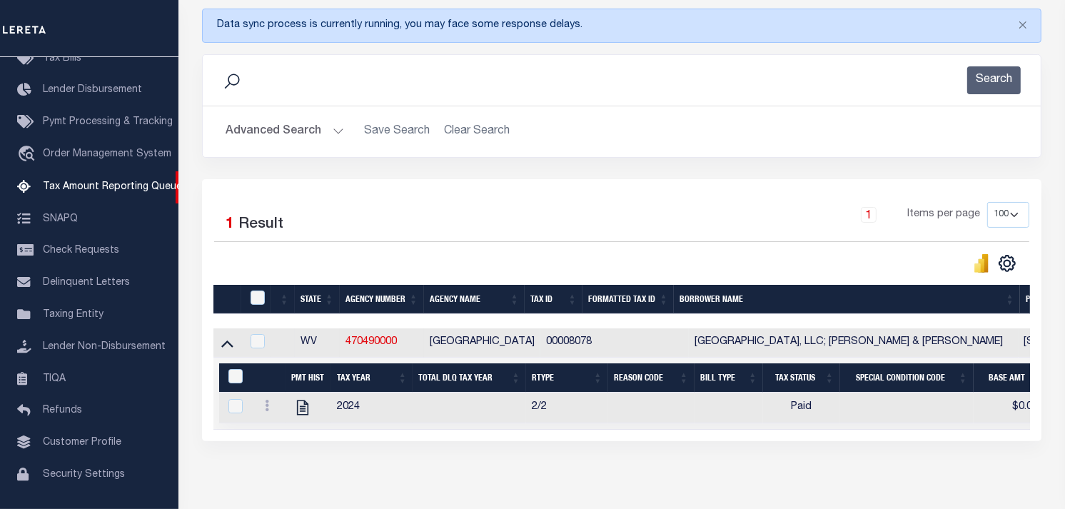
scroll to position [259, 0]
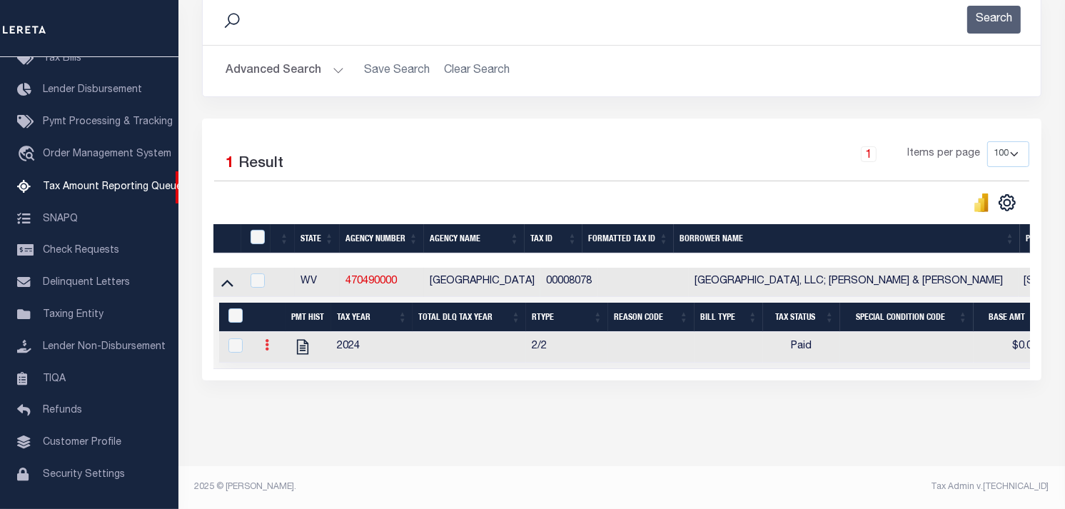
click at [264, 341] on link at bounding box center [267, 346] width 16 height 11
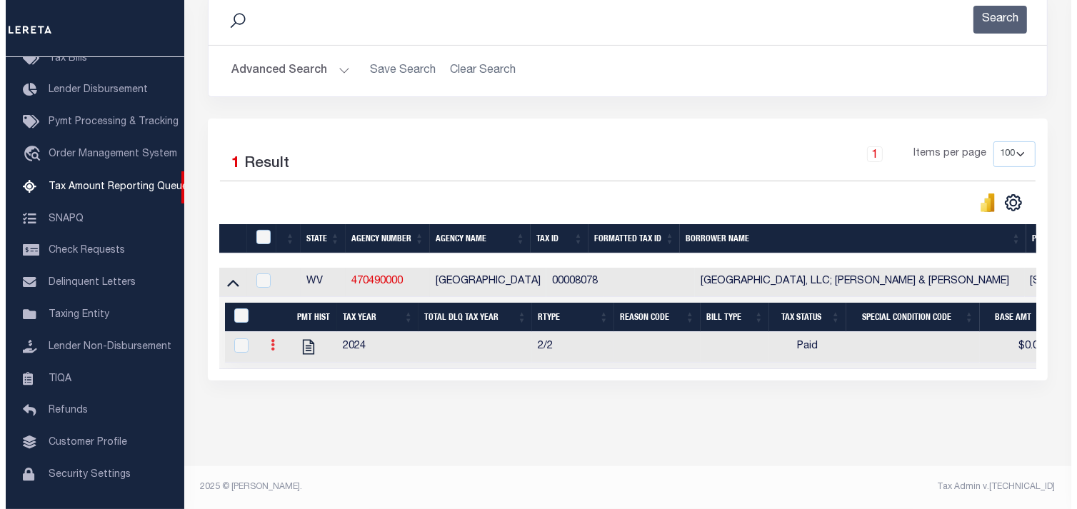
scroll to position [251, 0]
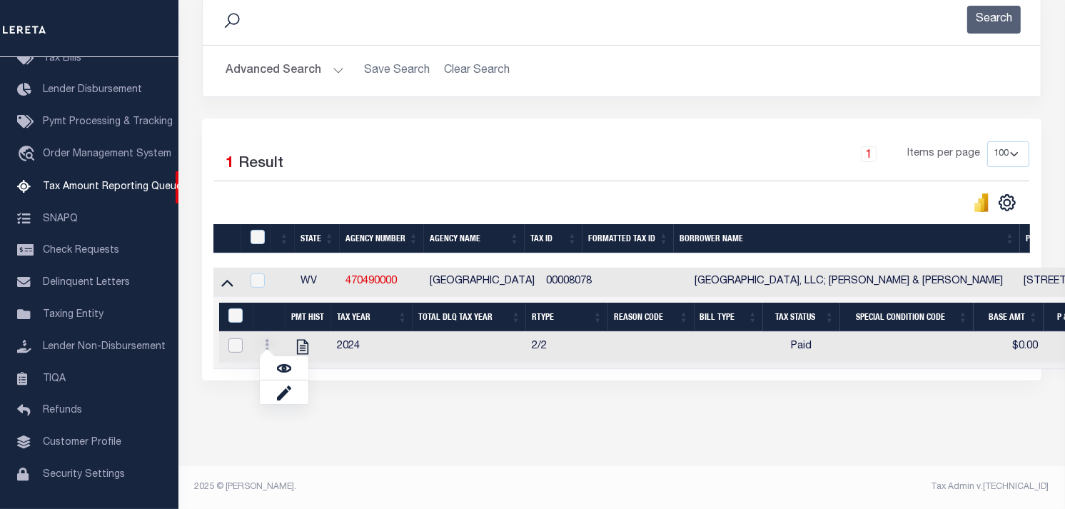
click at [238, 347] on input "checkbox" at bounding box center [235, 345] width 14 height 14
checkbox input "true"
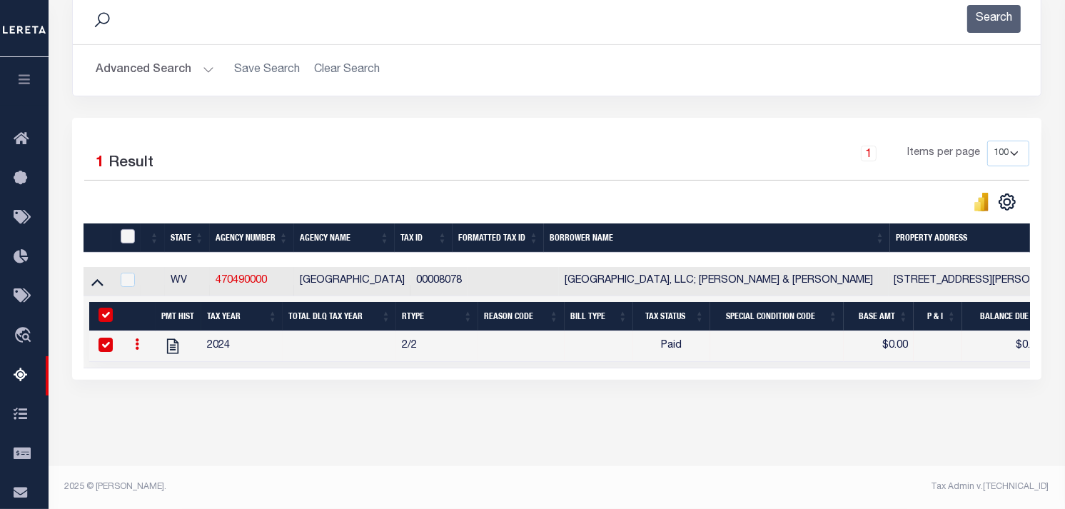
click at [130, 232] on input "checkbox" at bounding box center [128, 236] width 14 height 14
checkbox input "true"
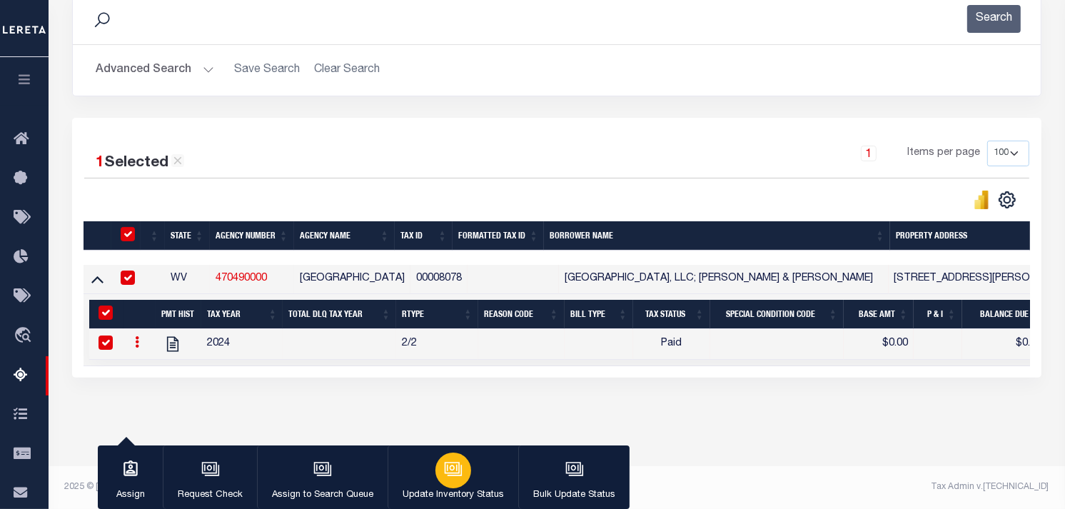
click at [455, 489] on p "Update Inventory Status" at bounding box center [453, 495] width 101 height 14
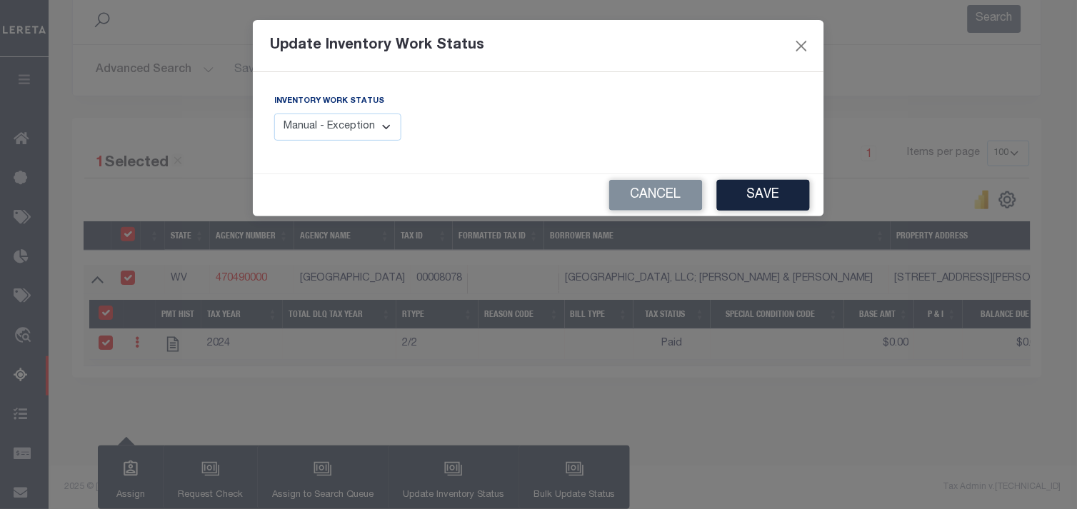
click at [350, 116] on select "Manual - Exception Pended - Awaiting Search Late Add Exception Completed" at bounding box center [337, 128] width 127 height 28
select select "4"
click at [274, 114] on select "Manual - Exception Pended - Awaiting Search Late Add Exception Completed" at bounding box center [337, 128] width 127 height 28
click at [793, 190] on button "Save" at bounding box center [763, 195] width 93 height 31
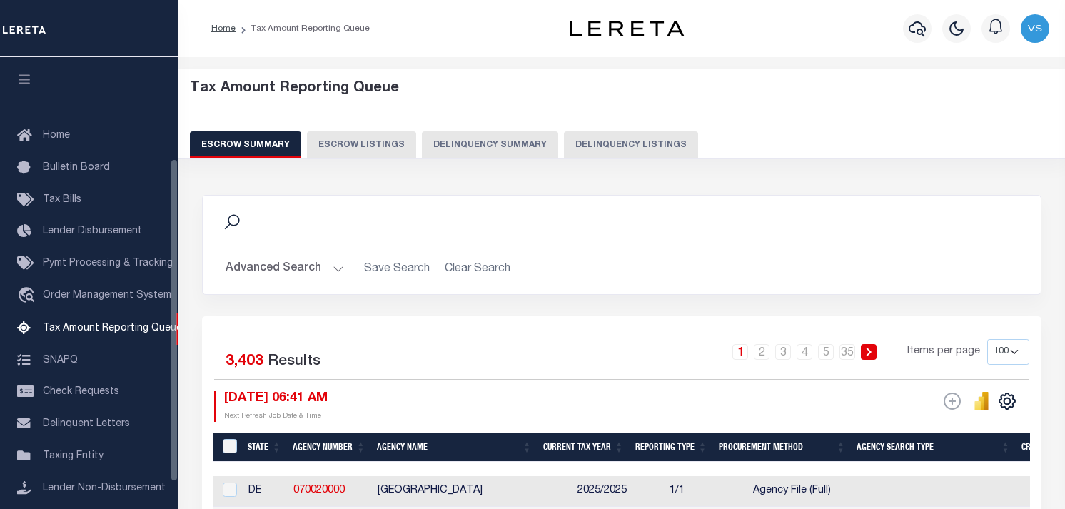
select select "100"
click at [533, 127] on div "Tax Amount Reporting Queue Escrow Summary Escrow Listings Delinquency Summary" at bounding box center [622, 119] width 865 height 79
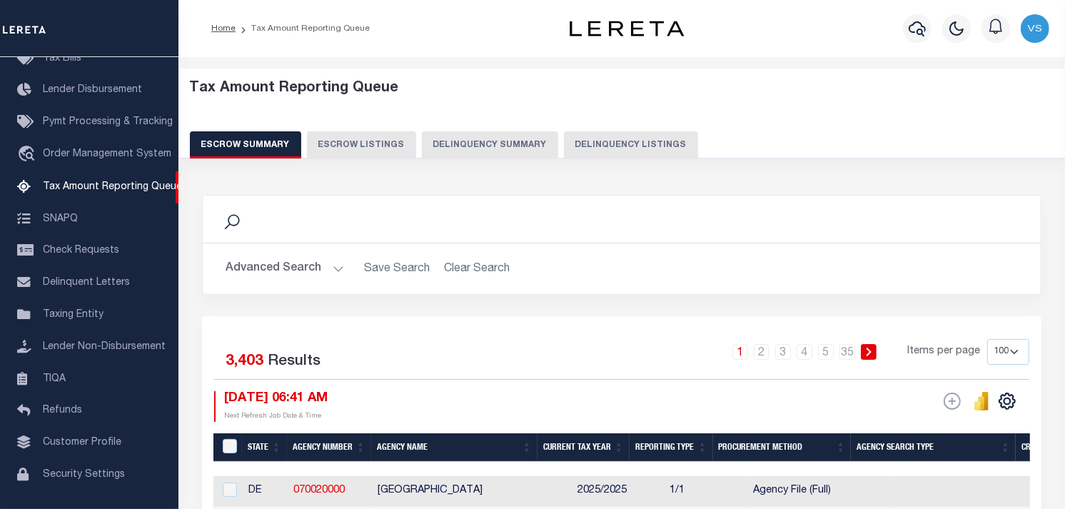
click at [595, 143] on button "Delinquency Listings" at bounding box center [631, 144] width 134 height 27
select select "100"
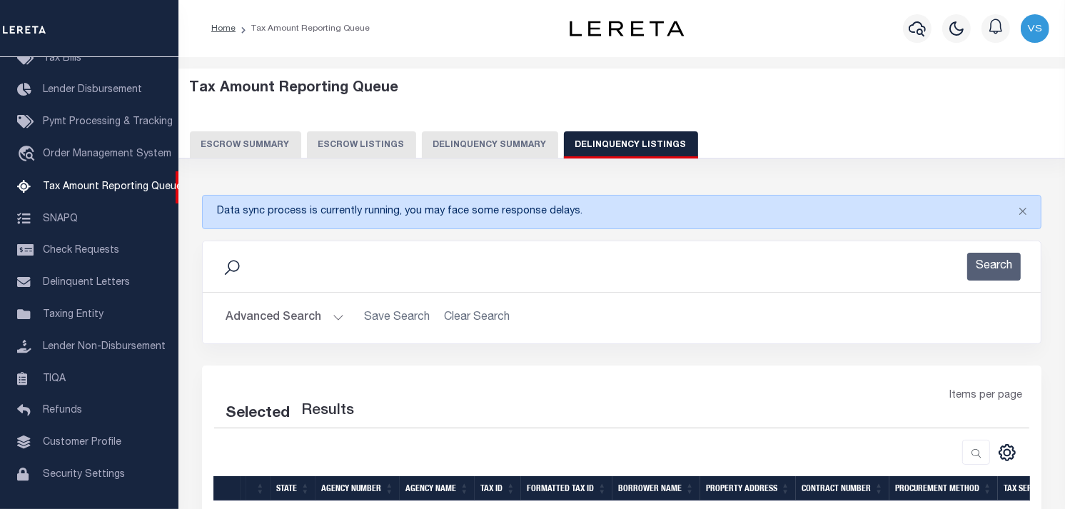
select select "100"
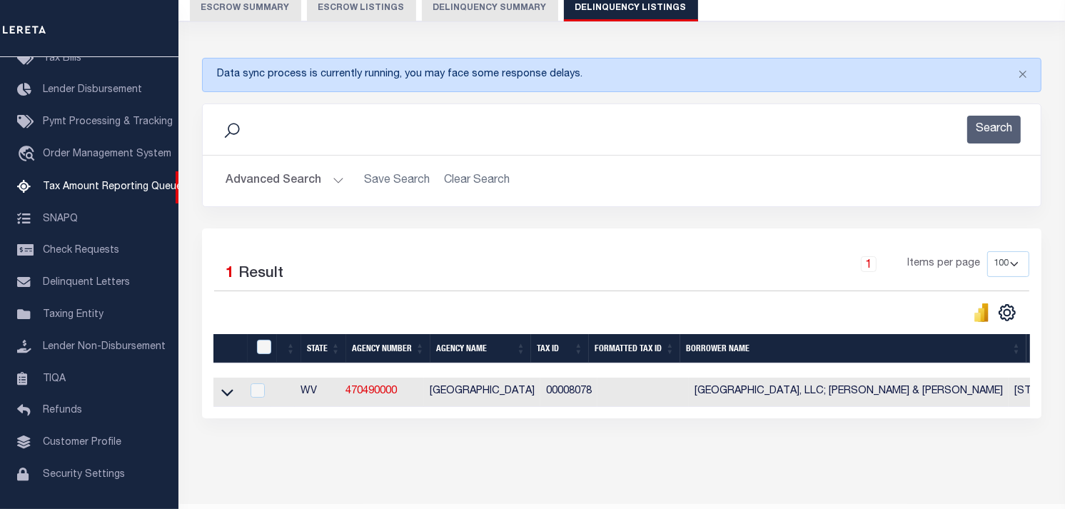
scroll to position [186, 0]
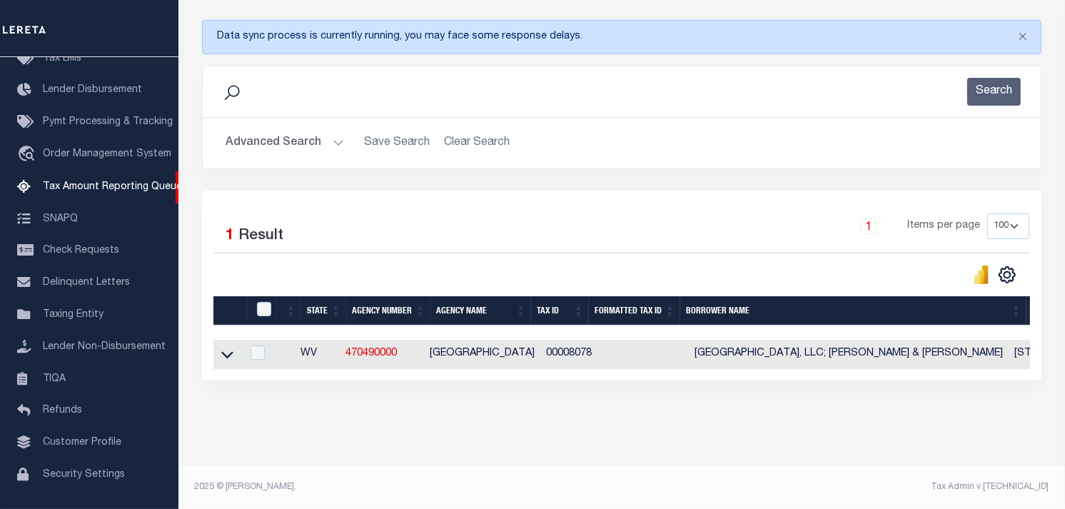
click at [241, 129] on button "Advanced Search" at bounding box center [285, 143] width 119 height 28
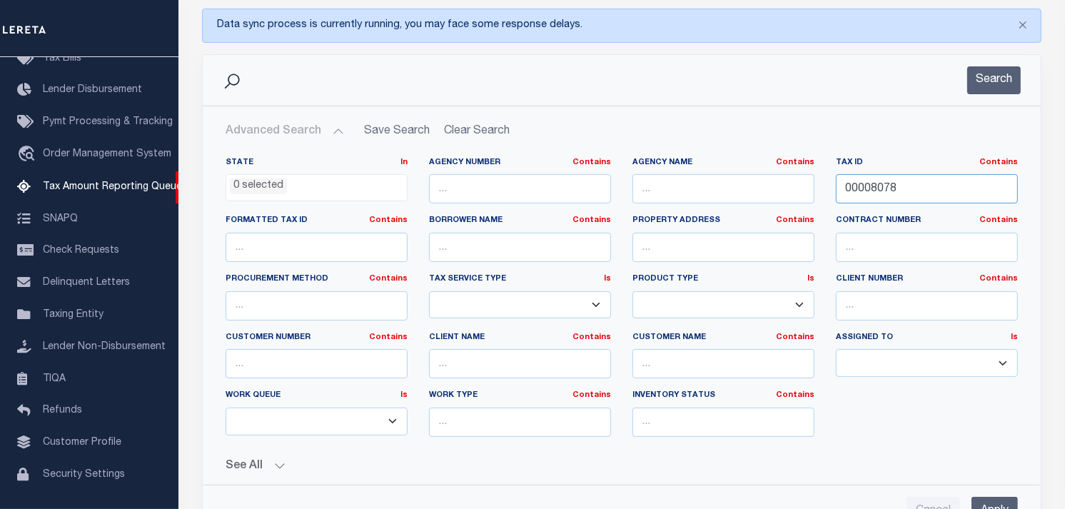
click at [877, 181] on input "00008078" at bounding box center [927, 188] width 182 height 29
paste input "00008190"
type input "00008190"
click at [989, 86] on button "Search" at bounding box center [994, 80] width 54 height 28
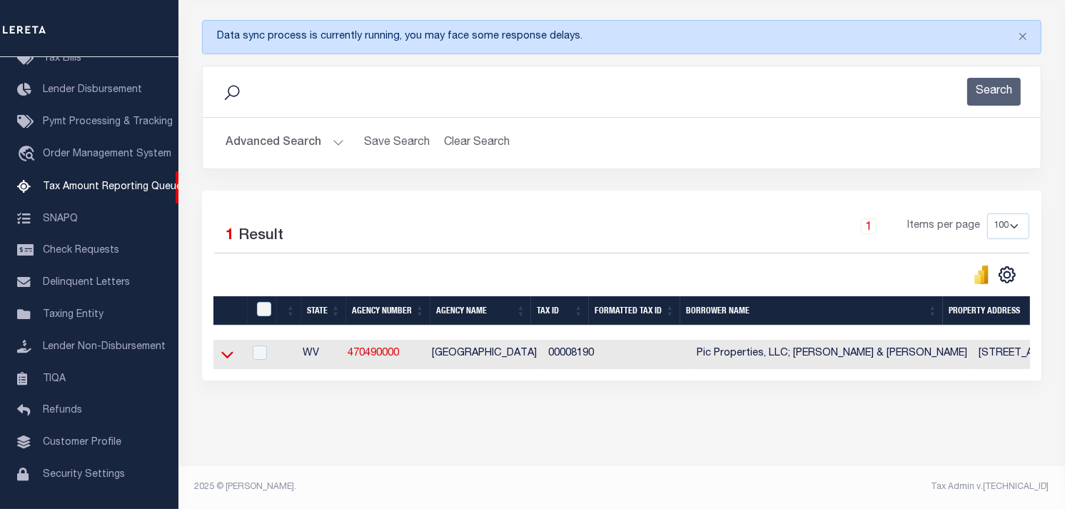
click at [225, 352] on icon at bounding box center [227, 354] width 12 height 15
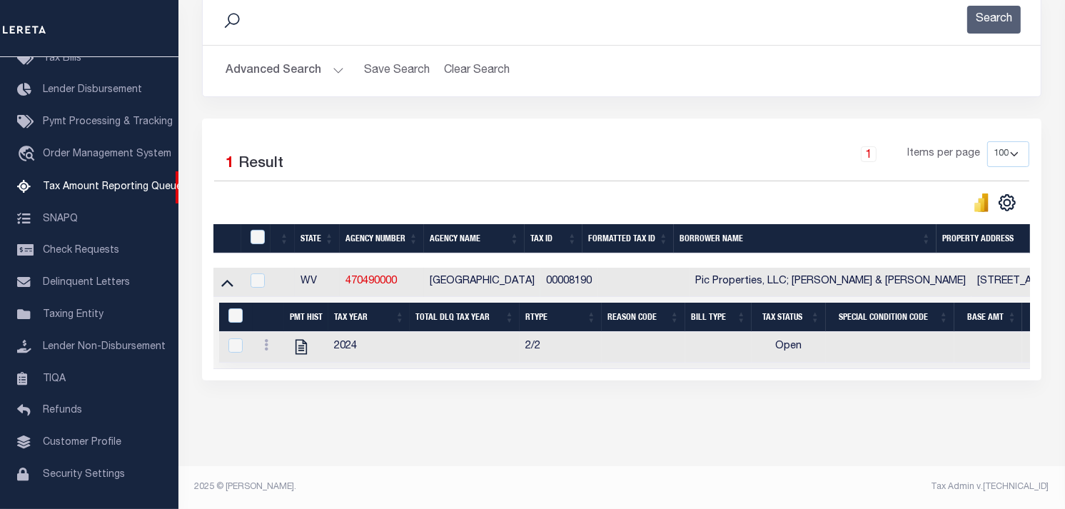
scroll to position [259, 0]
click at [266, 339] on icon at bounding box center [266, 344] width 4 height 11
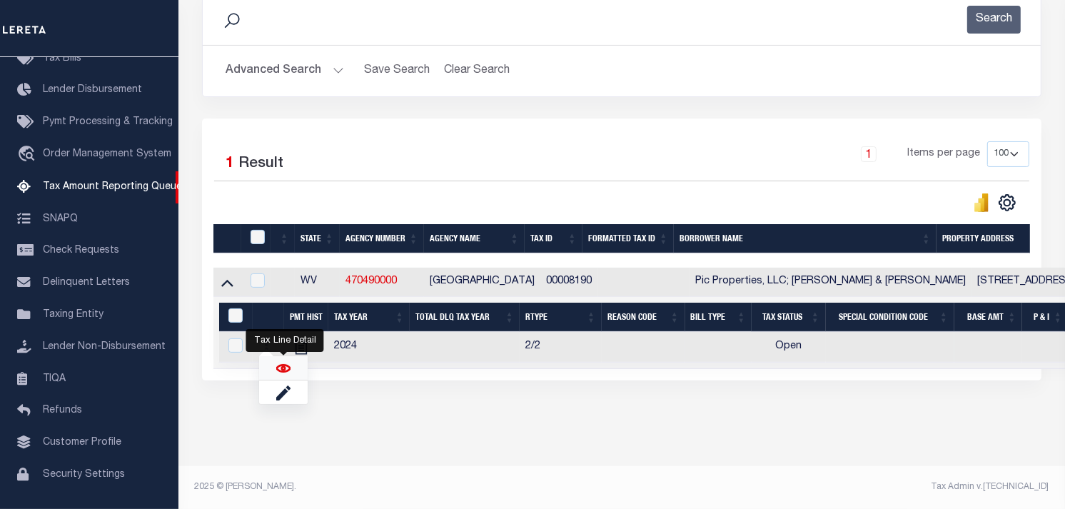
click at [281, 371] on img "" at bounding box center [283, 368] width 14 height 14
checkbox input "true"
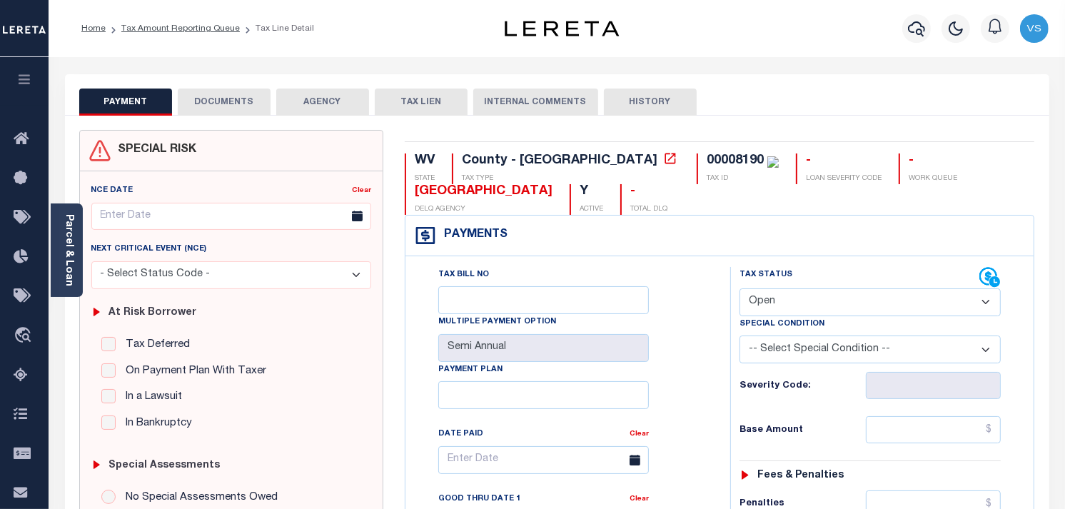
click at [825, 307] on select "- Select Status Code - Open Due/Unpaid Paid Incomplete No Tax Due Internal Refu…" at bounding box center [870, 302] width 261 height 28
select select "PYD"
click at [740, 289] on select "- Select Status Code - Open Due/Unpaid Paid Incomplete No Tax Due Internal Refu…" at bounding box center [870, 302] width 261 height 28
type input "[DATE]"
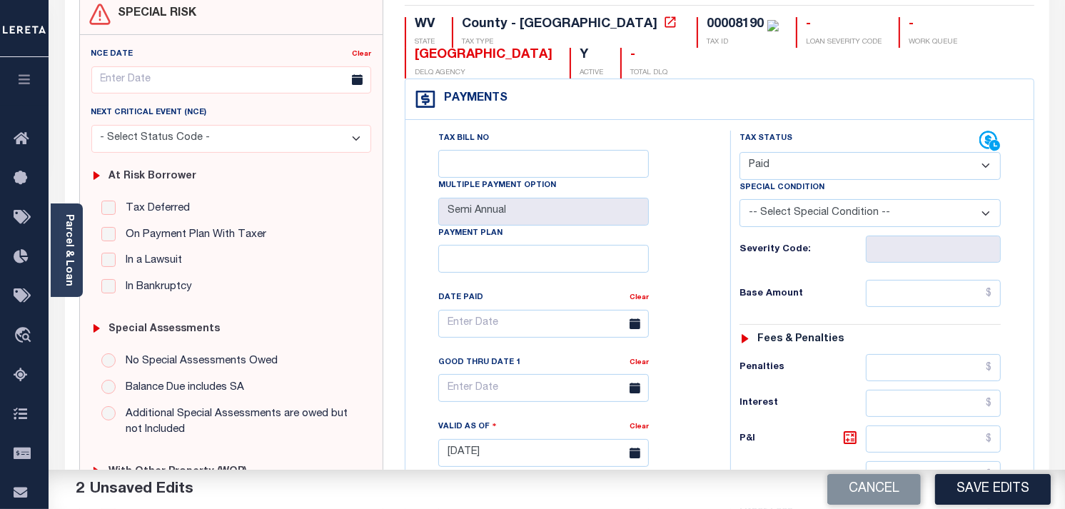
scroll to position [158, 0]
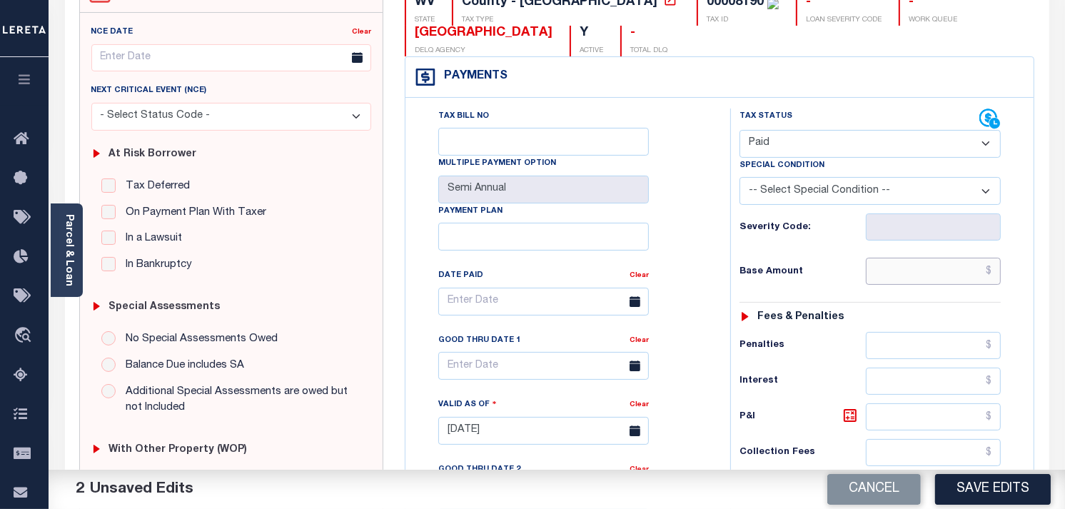
click at [972, 281] on input "text" at bounding box center [934, 271] width 136 height 27
type input "$0.00"
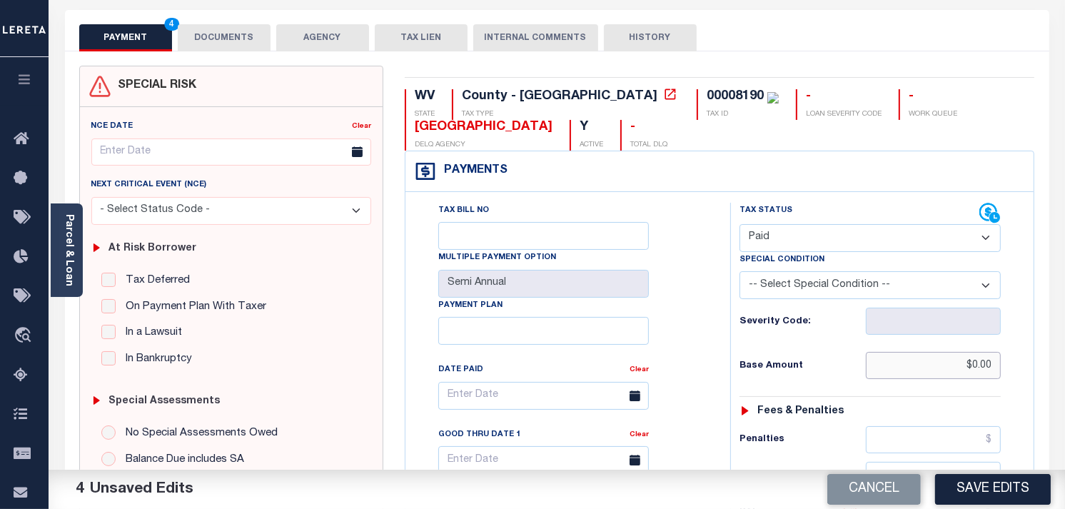
scroll to position [0, 0]
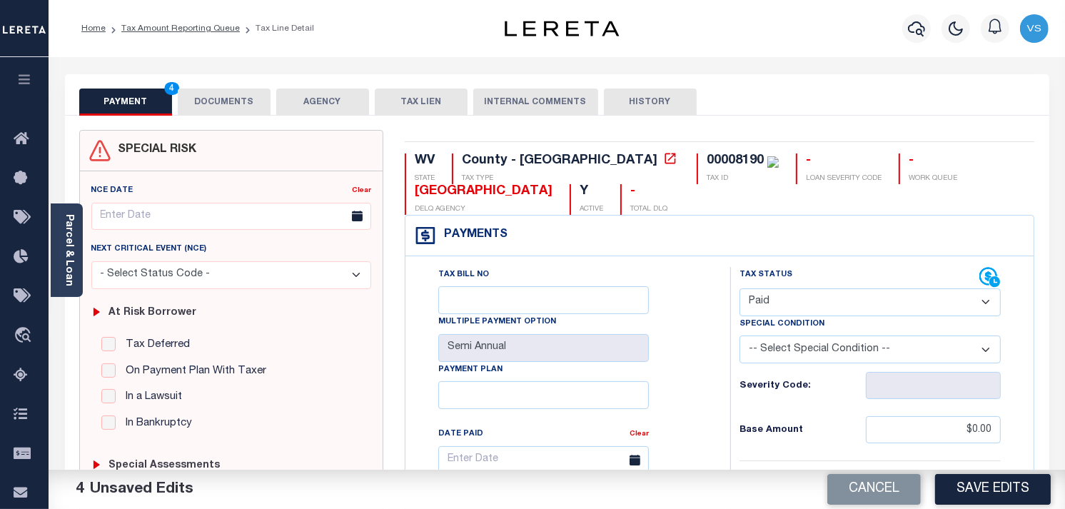
click at [216, 99] on button "DOCUMENTS" at bounding box center [224, 102] width 93 height 27
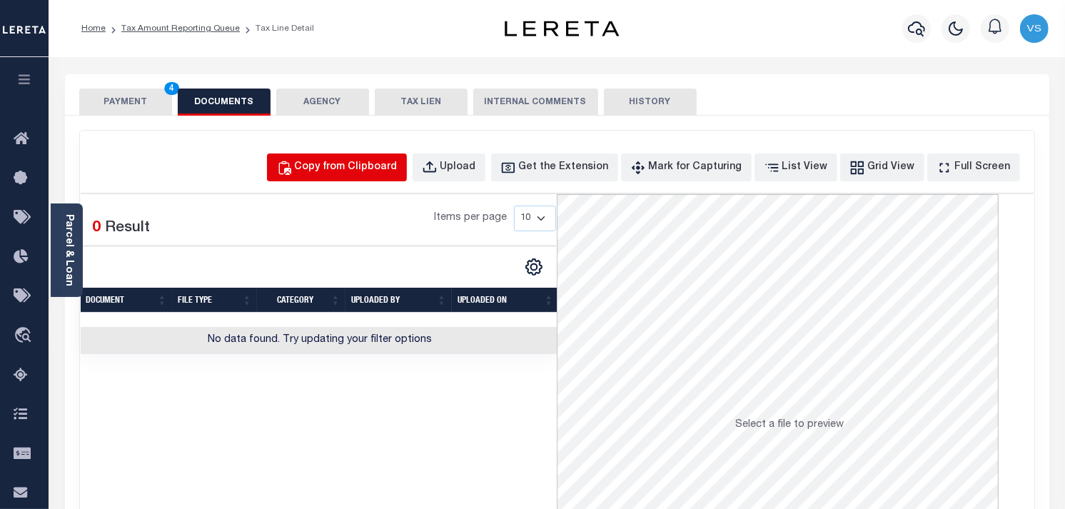
click at [366, 177] on button "Copy from Clipboard" at bounding box center [337, 167] width 140 height 28
select select "POP"
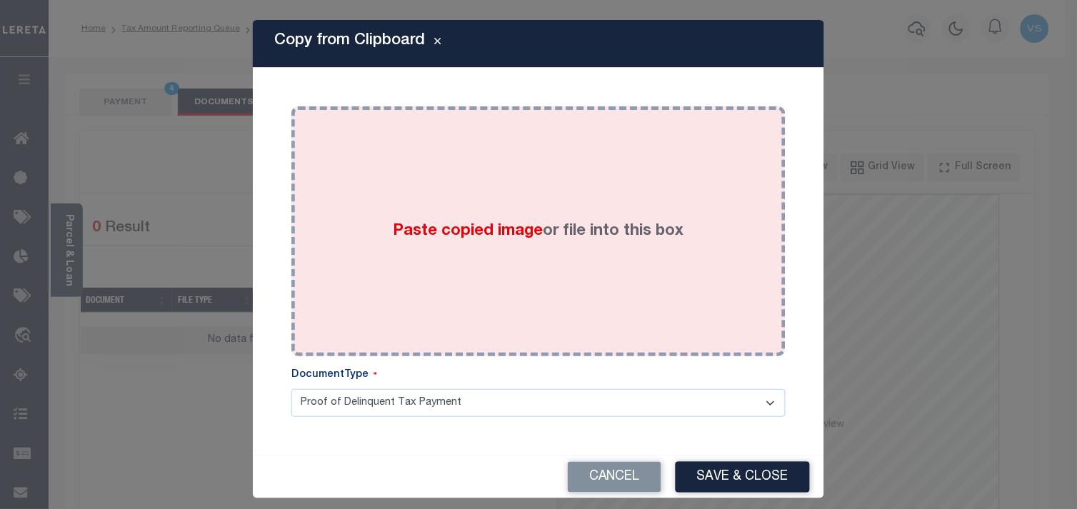
click at [564, 141] on div "Paste copied image or file into this box" at bounding box center [538, 231] width 473 height 228
click at [543, 161] on div "Paste copied image or file into this box" at bounding box center [538, 231] width 473 height 228
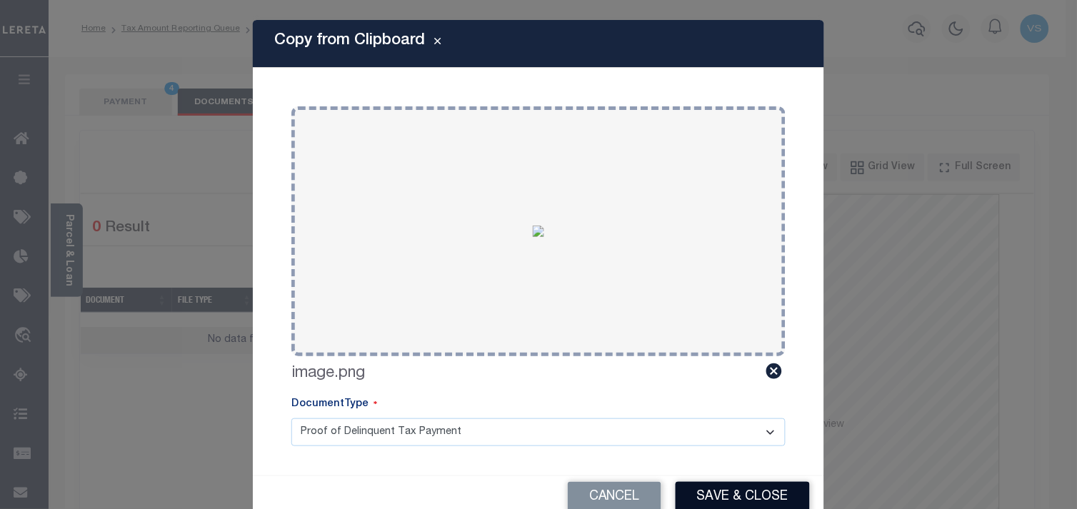
click at [750, 486] on button "Save & Close" at bounding box center [742, 497] width 134 height 31
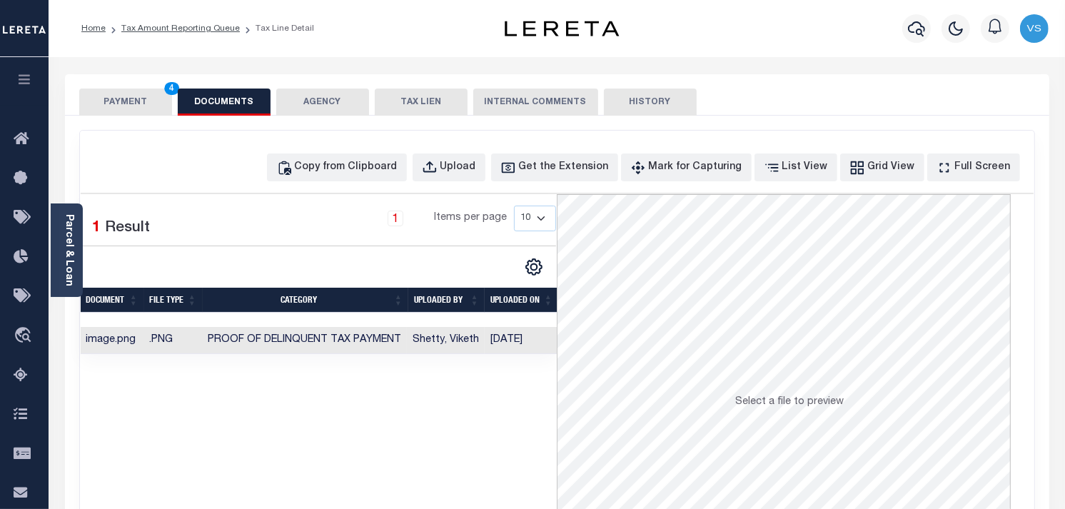
click at [121, 89] on button "PAYMENT 4" at bounding box center [125, 102] width 93 height 27
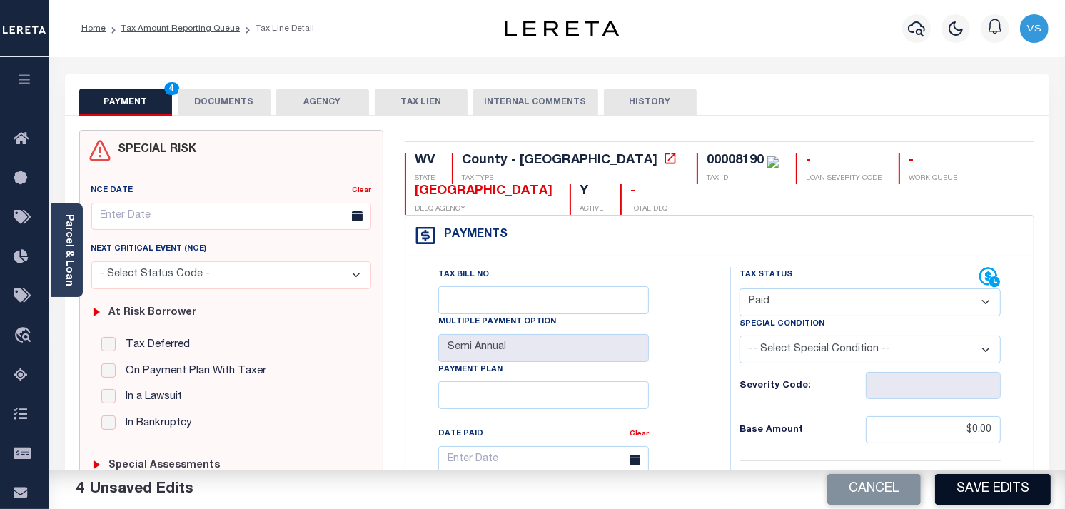
click at [1007, 491] on button "Save Edits" at bounding box center [993, 489] width 116 height 31
checkbox input "false"
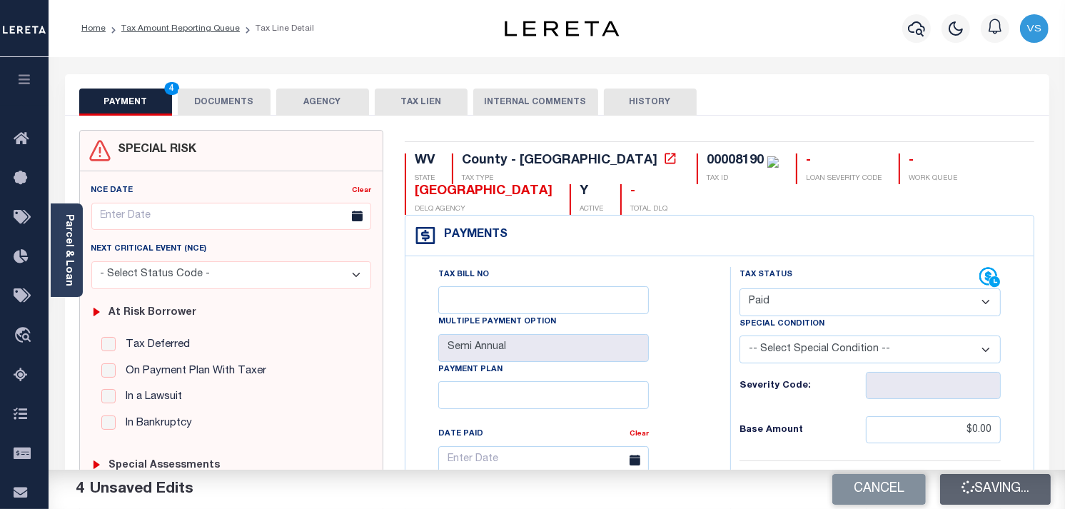
type input "$0"
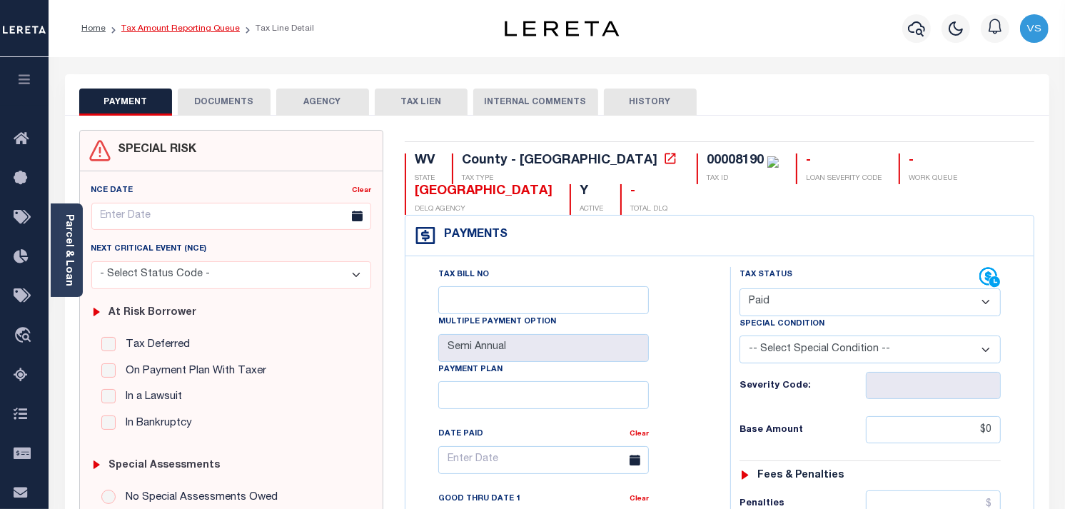
click at [145, 29] on link "Tax Amount Reporting Queue" at bounding box center [180, 28] width 119 height 9
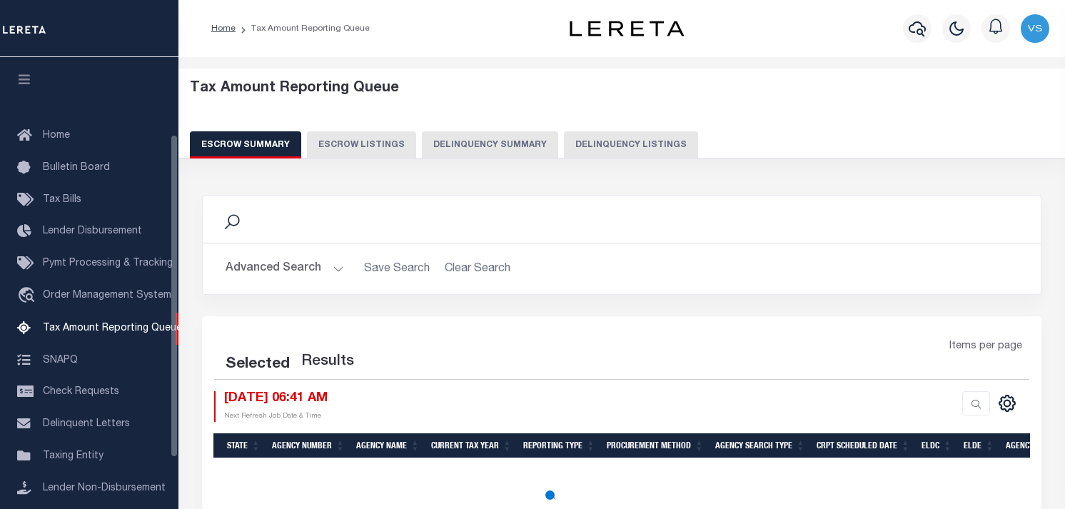
select select "100"
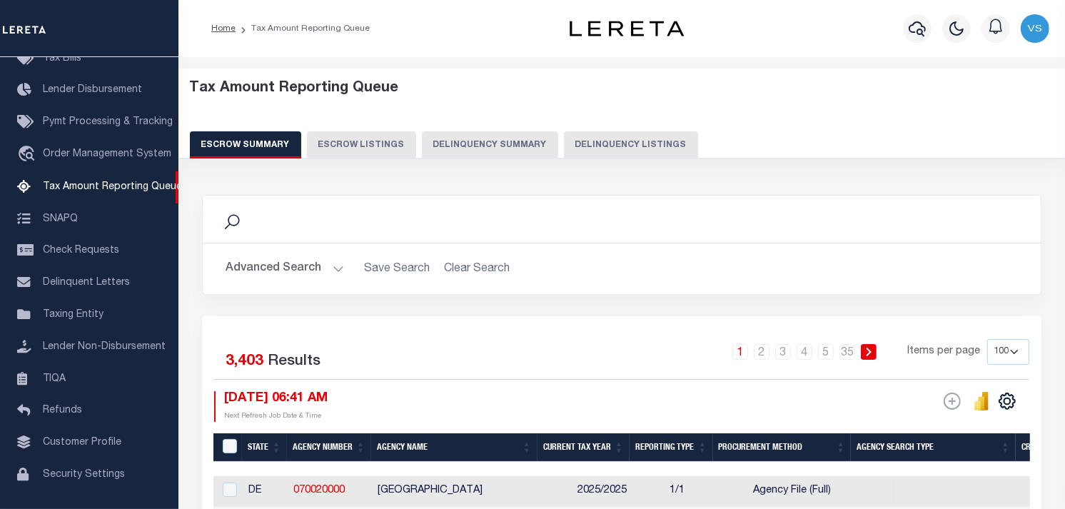
click at [280, 268] on button "Advanced Search" at bounding box center [285, 269] width 119 height 28
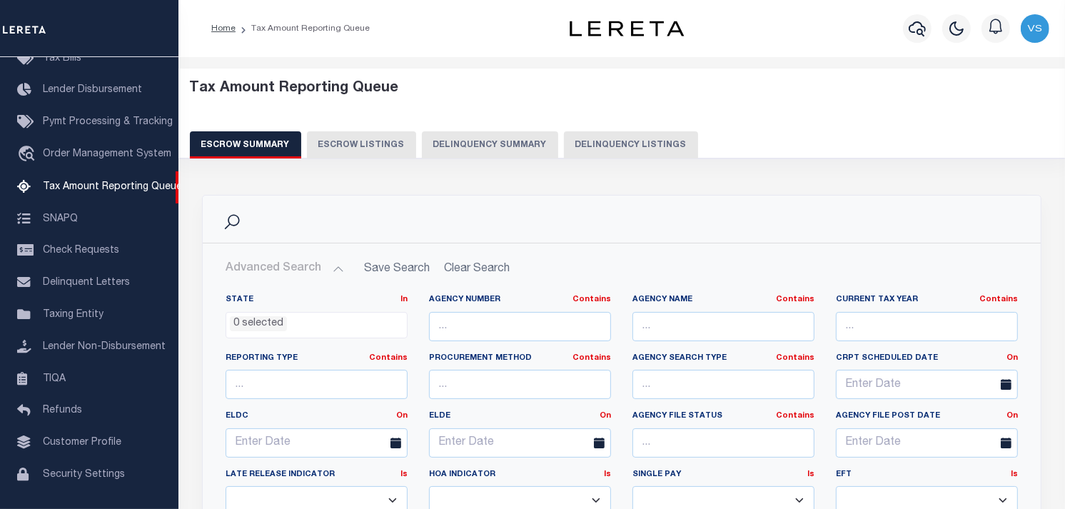
click at [605, 150] on button "Delinquency Listings" at bounding box center [631, 144] width 134 height 27
select select "100"
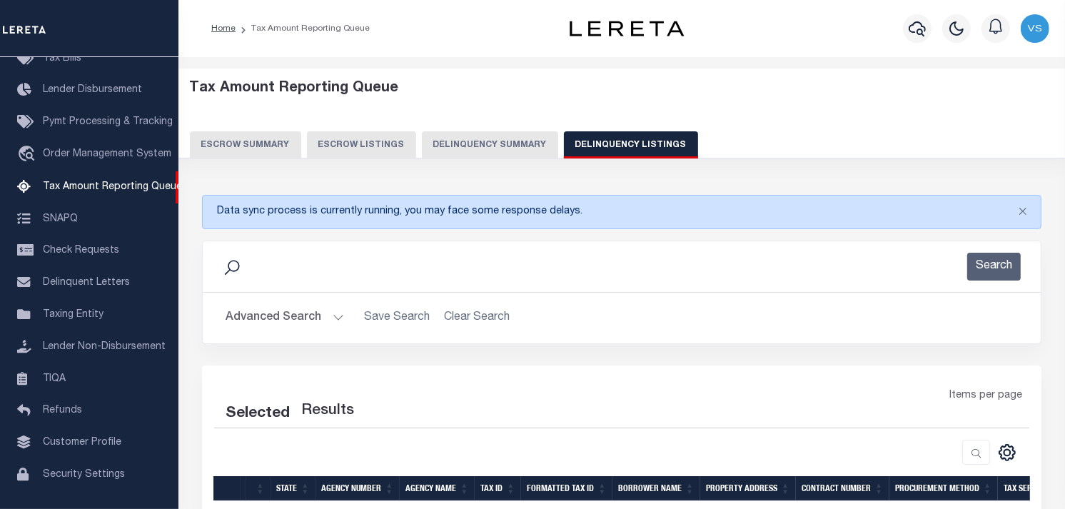
select select "100"
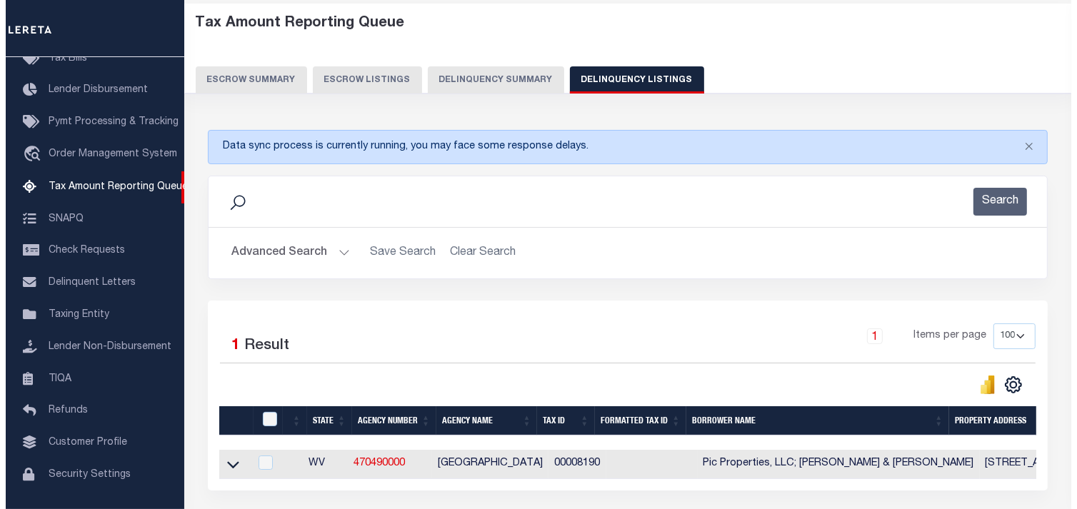
scroll to position [158, 0]
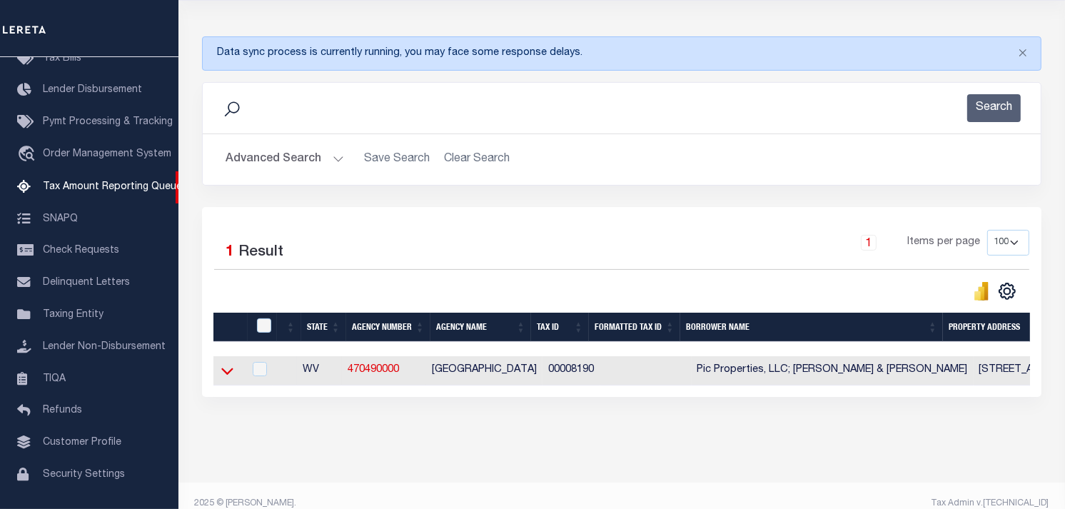
click at [222, 372] on icon at bounding box center [227, 371] width 12 height 7
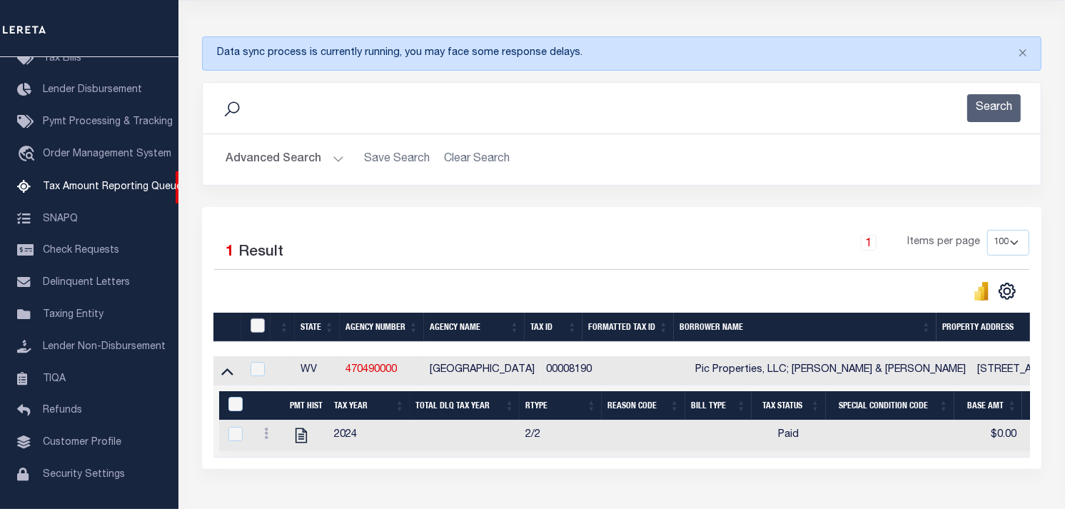
click at [258, 329] on input "checkbox" at bounding box center [258, 325] width 14 height 14
checkbox input "true"
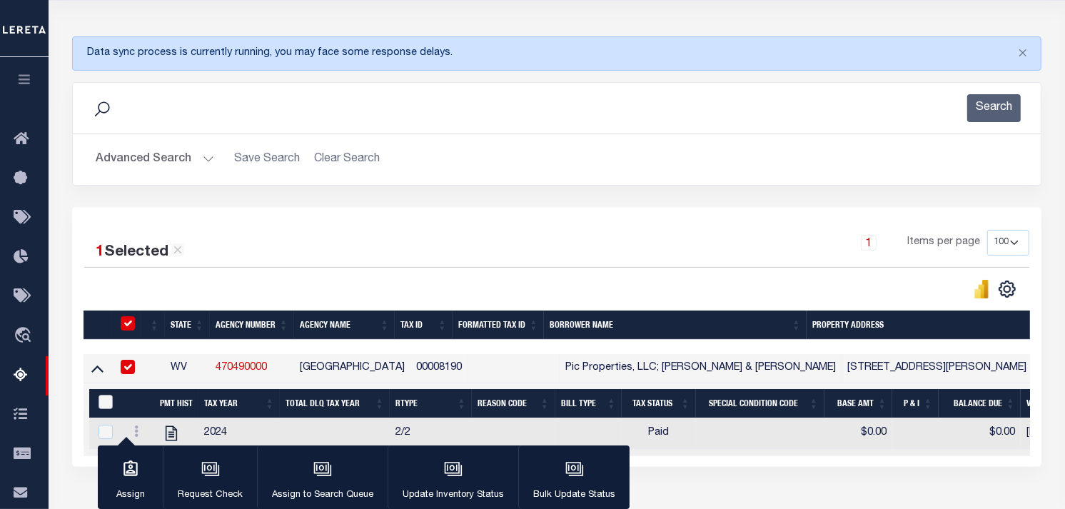
click at [101, 397] on input "&nbsp;" at bounding box center [106, 402] width 14 height 14
checkbox input "true"
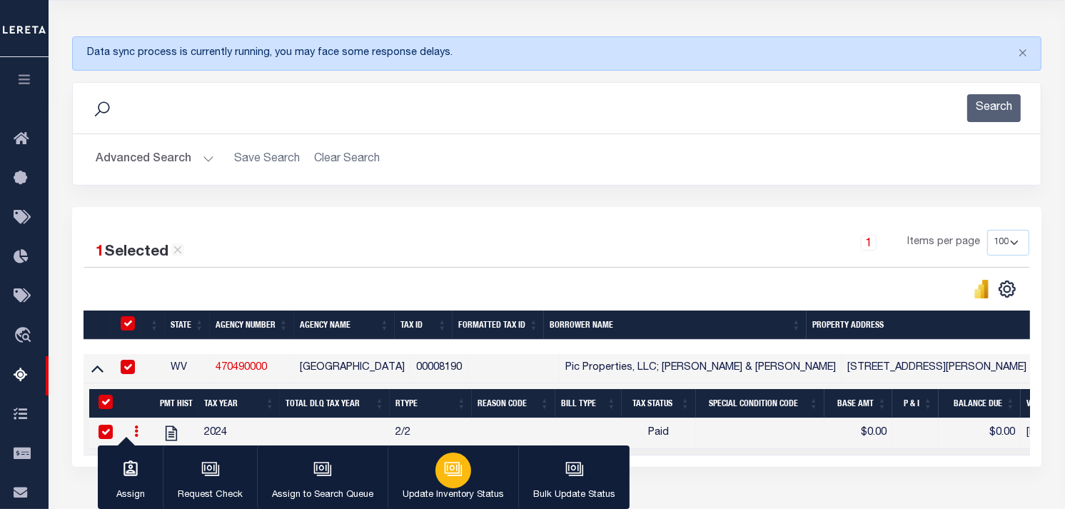
click at [470, 482] on button "Update Inventory Status" at bounding box center [453, 477] width 131 height 64
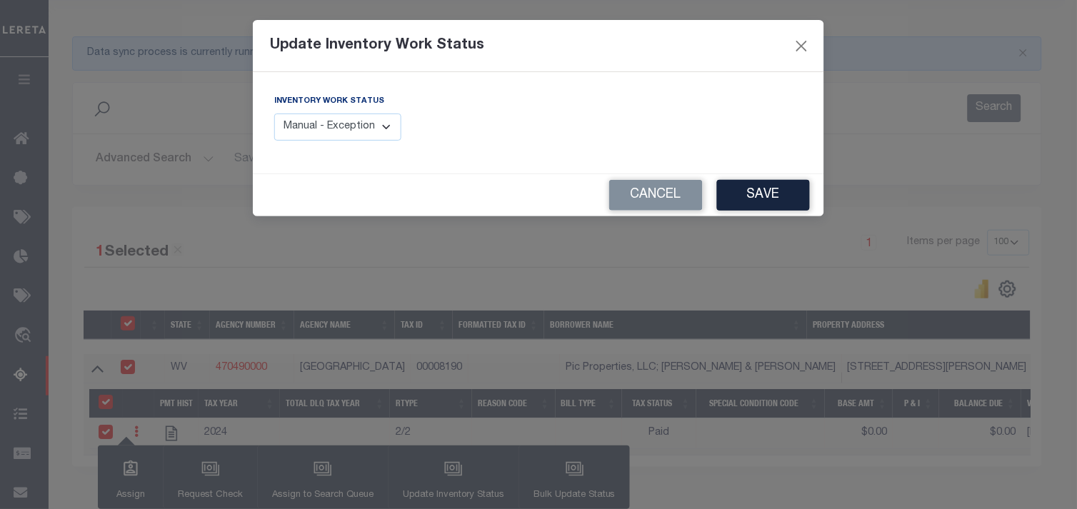
click at [323, 133] on select "Manual - Exception Pended - Awaiting Search Late Add Exception Completed" at bounding box center [337, 128] width 127 height 28
select select "4"
click at [274, 114] on select "Manual - Exception Pended - Awaiting Search Late Add Exception Completed" at bounding box center [337, 128] width 127 height 28
click at [782, 203] on button "Save" at bounding box center [763, 195] width 93 height 31
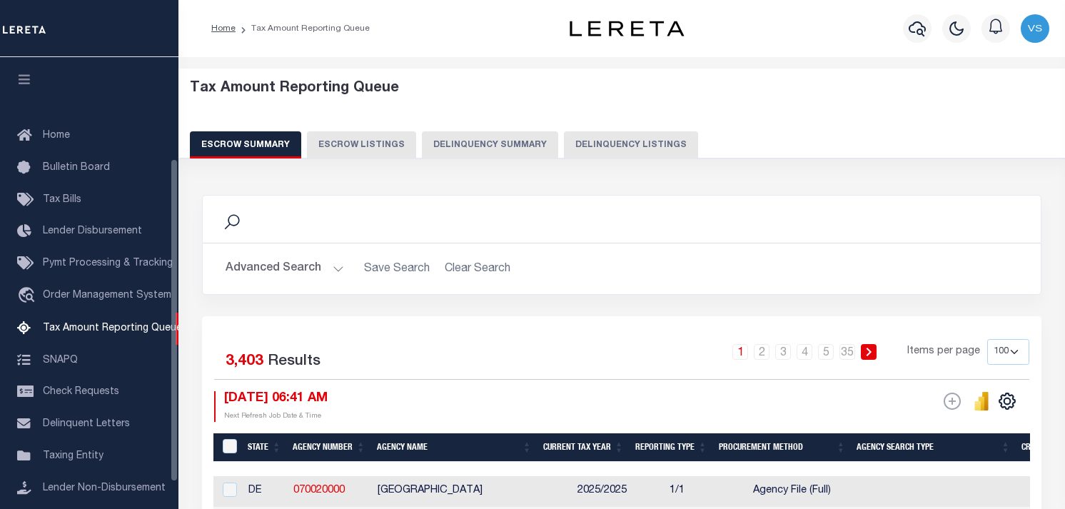
select select "100"
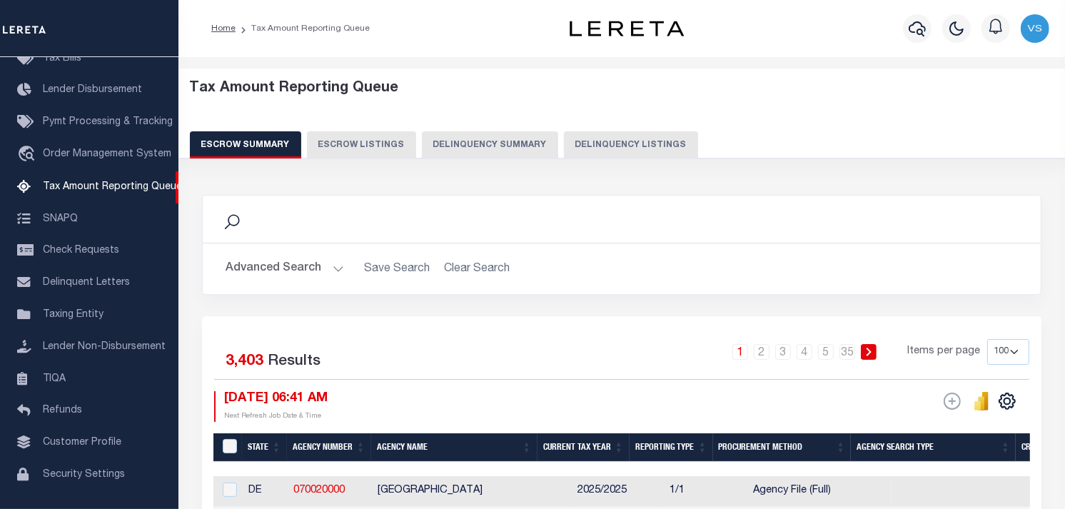
click at [614, 145] on button "Delinquency Listings" at bounding box center [631, 144] width 134 height 27
select select "100"
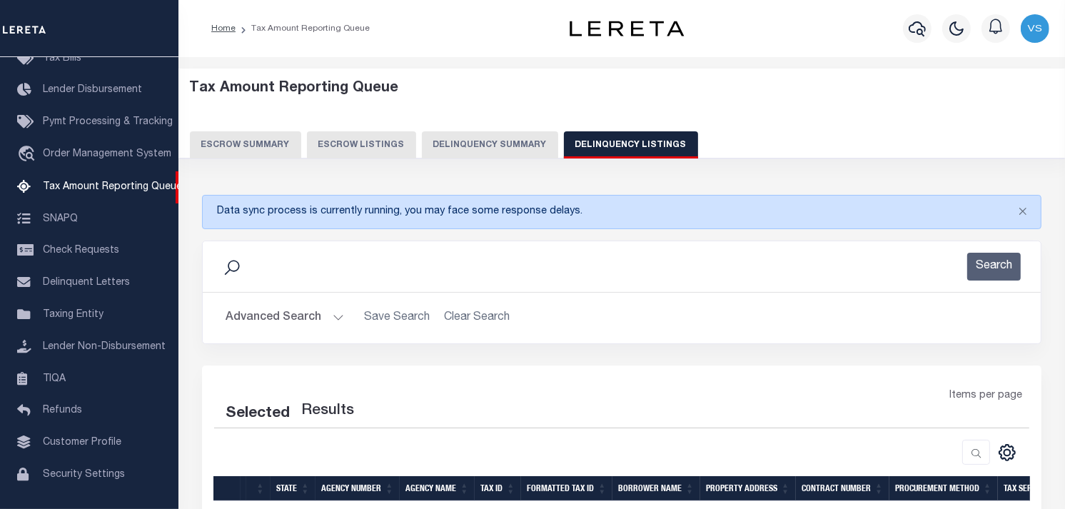
select select "100"
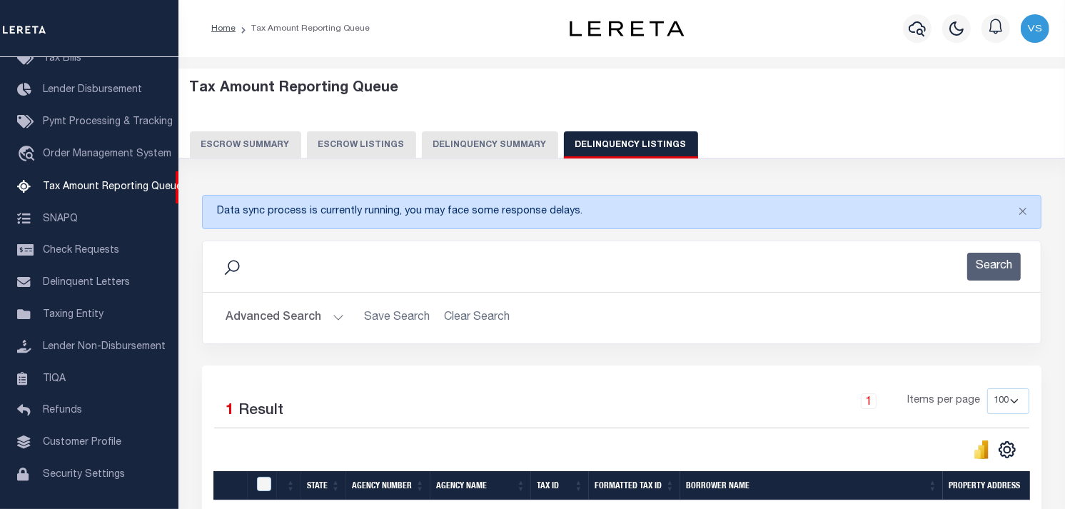
click at [307, 323] on button "Advanced Search" at bounding box center [285, 318] width 119 height 28
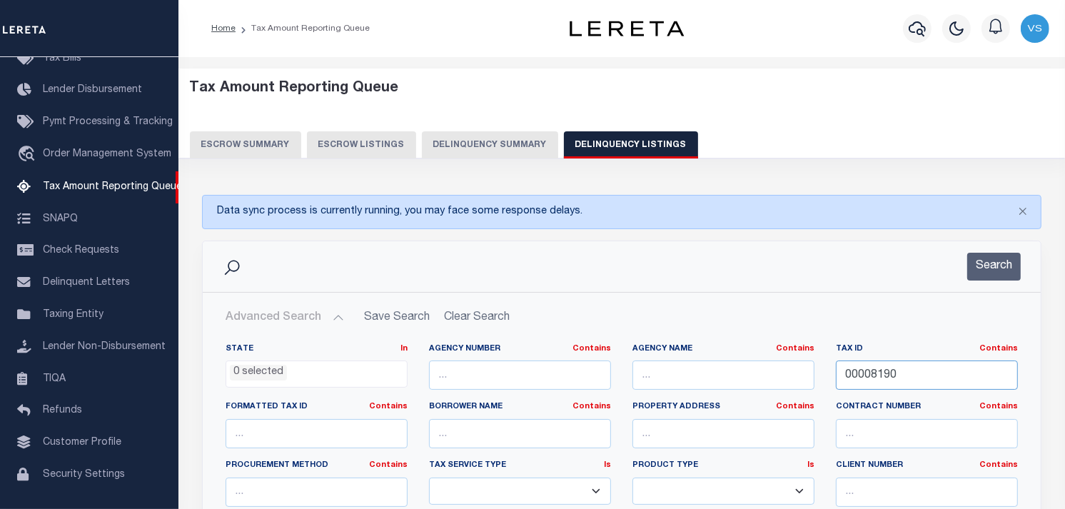
click at [874, 381] on input "00008190" at bounding box center [927, 375] width 182 height 29
paste input "00008256"
type input "00008256"
click at [998, 268] on button "Search" at bounding box center [994, 267] width 54 height 28
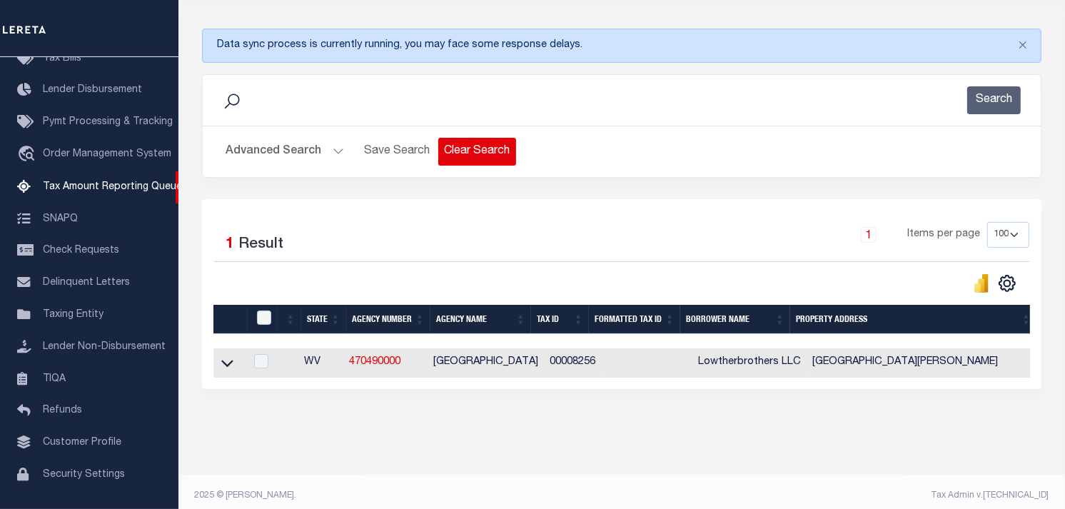
scroll to position [186, 0]
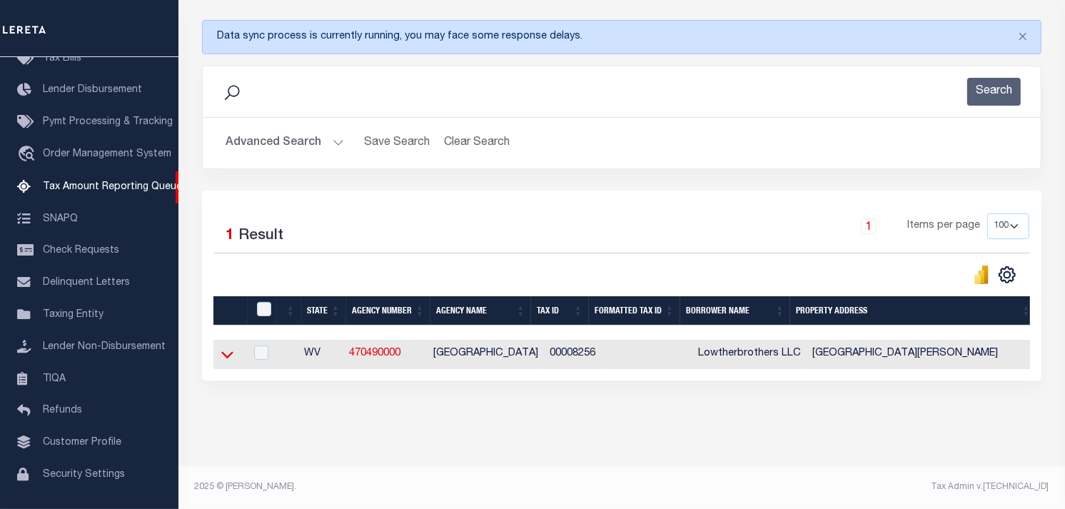
click at [227, 351] on icon at bounding box center [227, 354] width 12 height 7
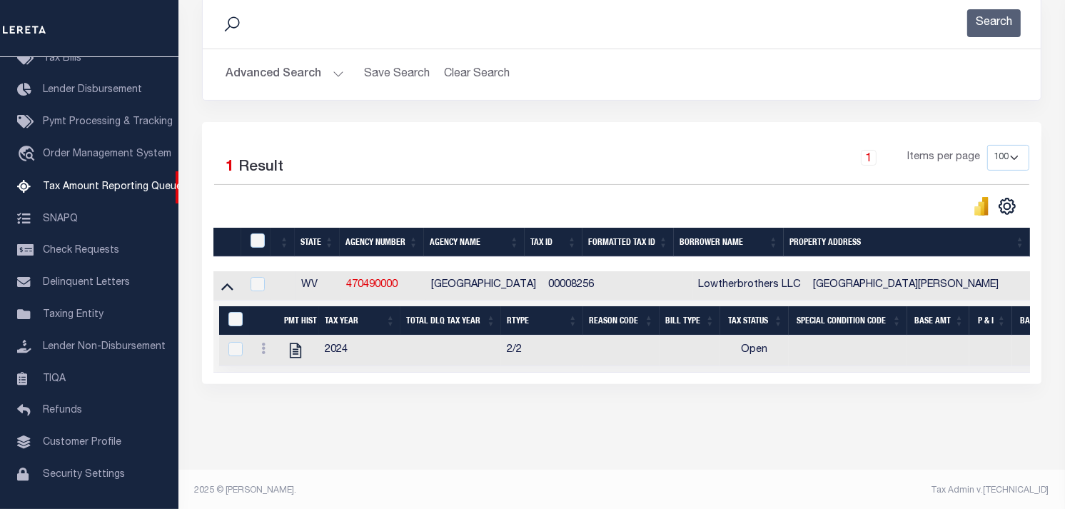
scroll to position [259, 0]
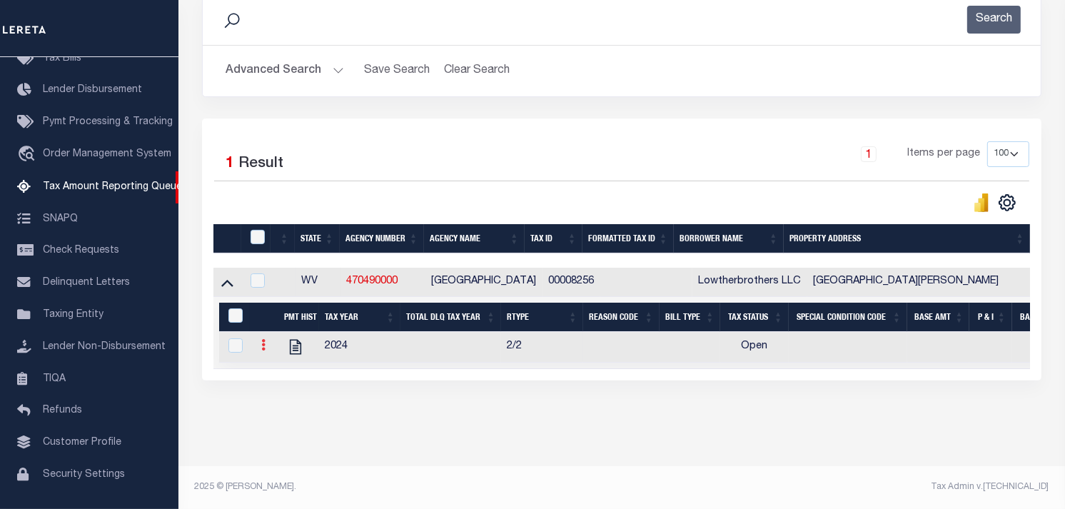
click at [264, 339] on icon at bounding box center [263, 344] width 4 height 11
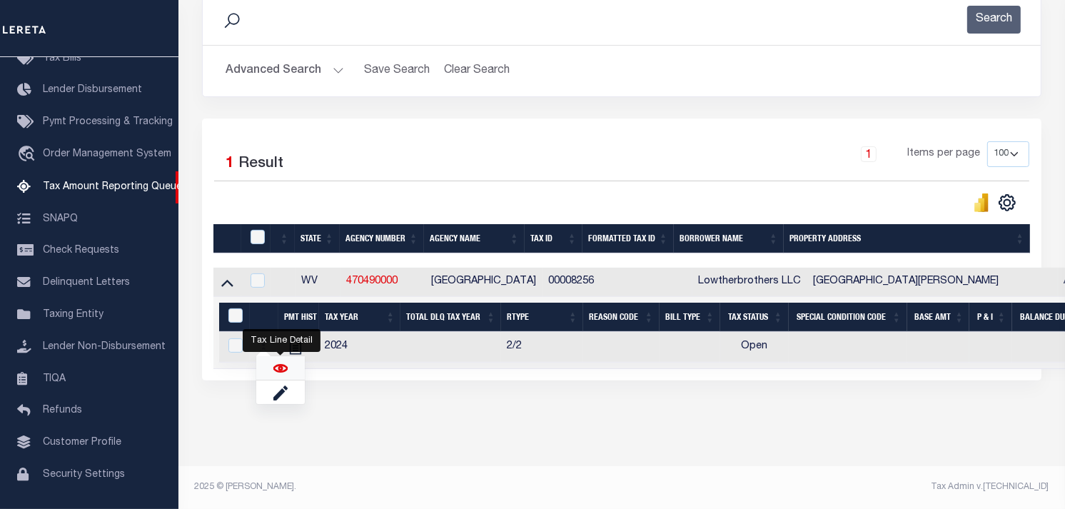
click at [276, 366] on img "" at bounding box center [280, 368] width 14 height 14
checkbox input "true"
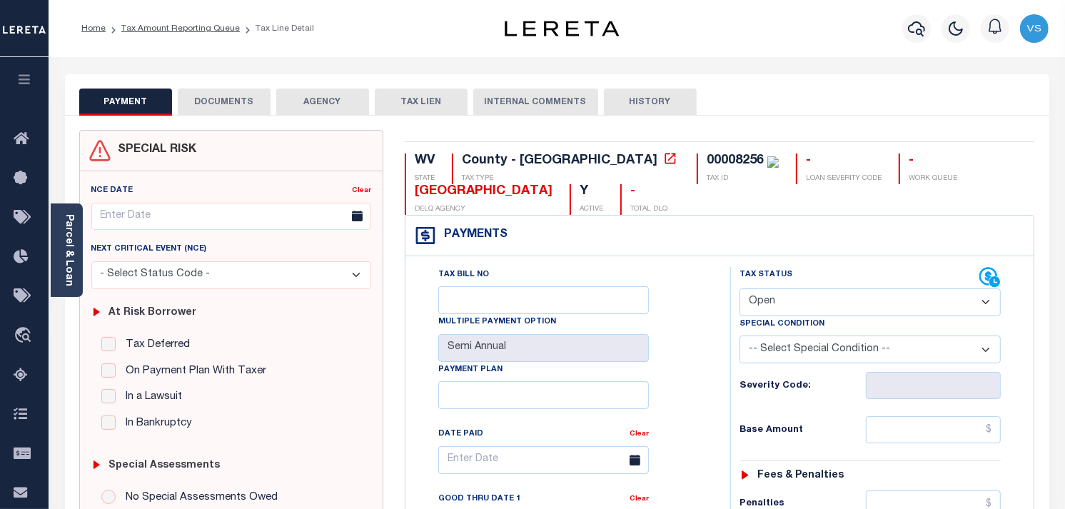
click at [750, 306] on select "- Select Status Code - Open Due/Unpaid Paid Incomplete No Tax Due Internal Refu…" at bounding box center [870, 302] width 261 height 28
select select "PYD"
click at [740, 289] on select "- Select Status Code - Open Due/Unpaid Paid Incomplete No Tax Due Internal Refu…" at bounding box center [870, 302] width 261 height 28
type input "[DATE]"
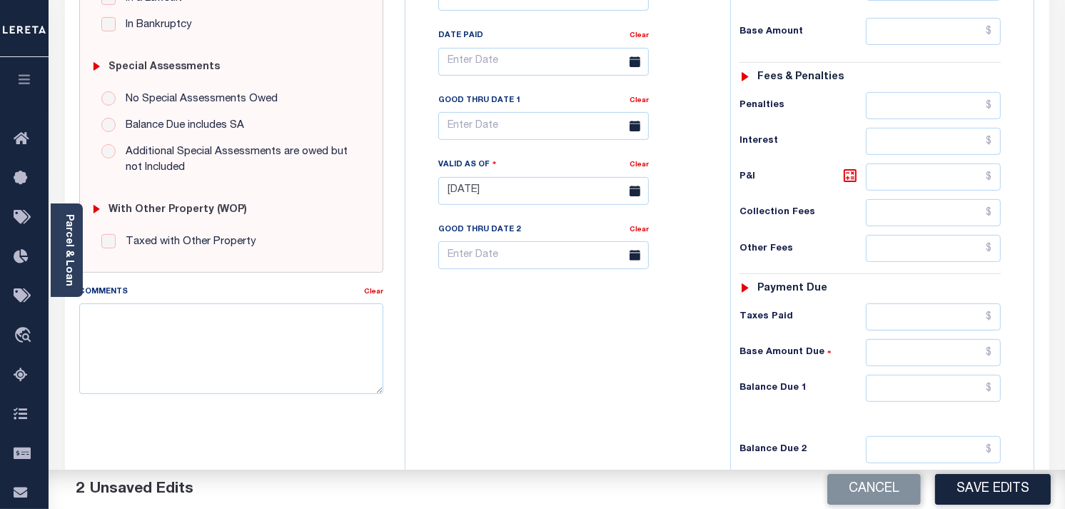
scroll to position [396, 0]
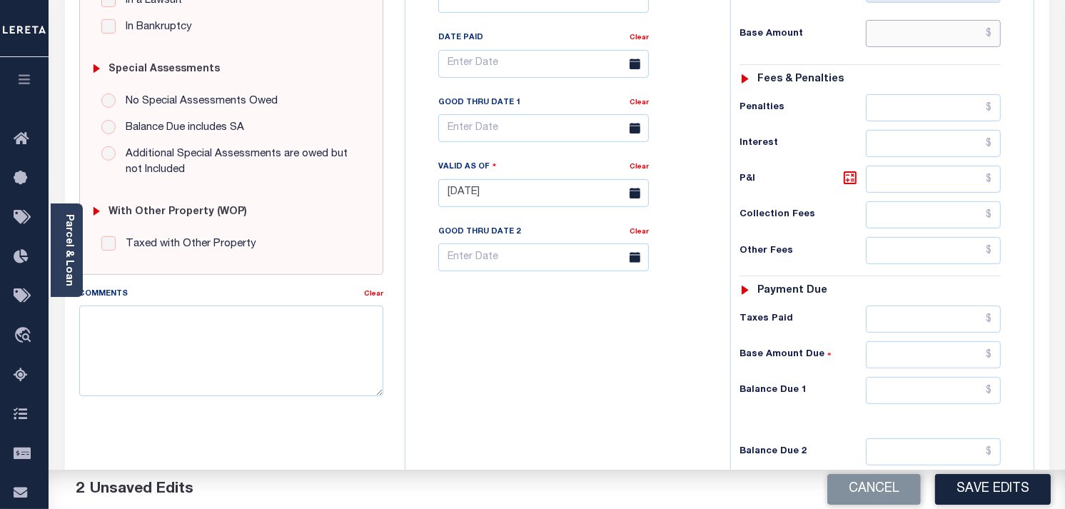
click at [950, 43] on input "text" at bounding box center [934, 33] width 136 height 27
type input "$0.00"
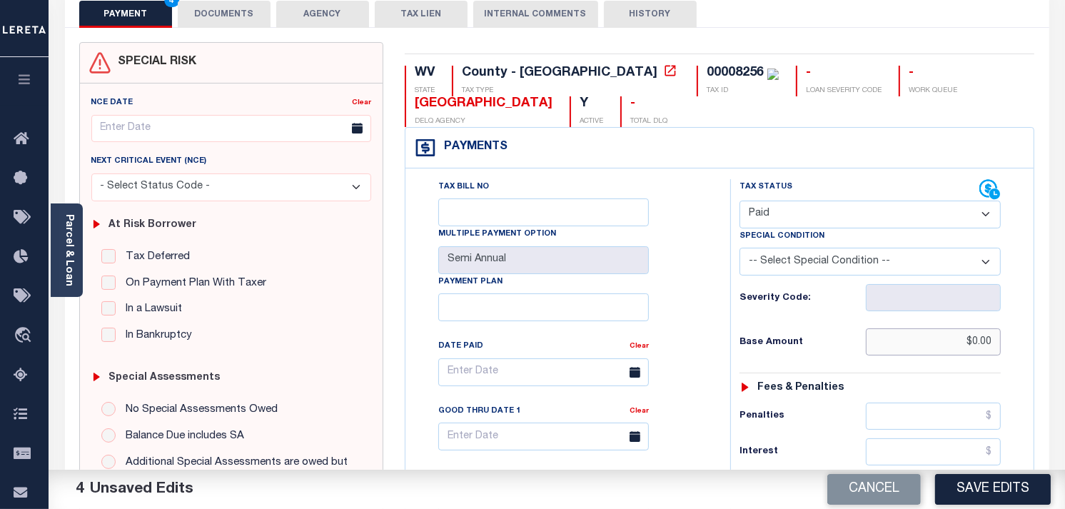
scroll to position [0, 0]
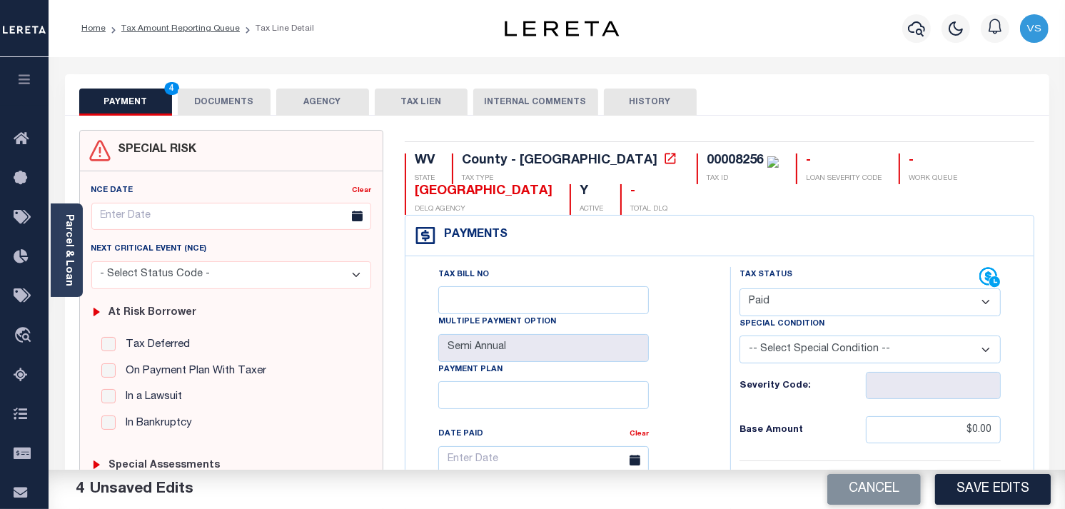
click at [233, 107] on button "DOCUMENTS" at bounding box center [224, 102] width 93 height 27
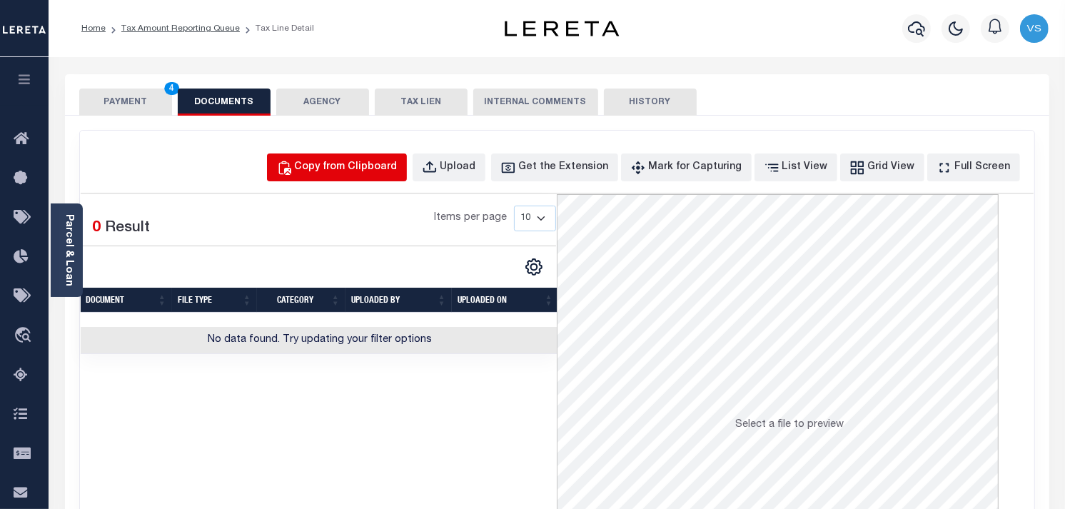
click at [366, 168] on div "Copy from Clipboard" at bounding box center [346, 168] width 103 height 16
select select "POP"
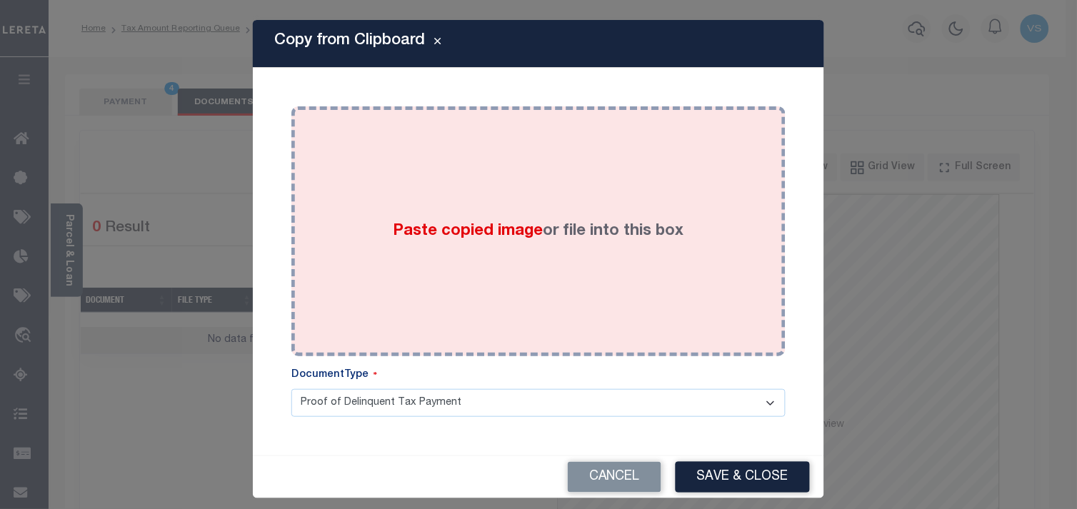
click at [463, 237] on span "Paste copied image" at bounding box center [468, 231] width 150 height 16
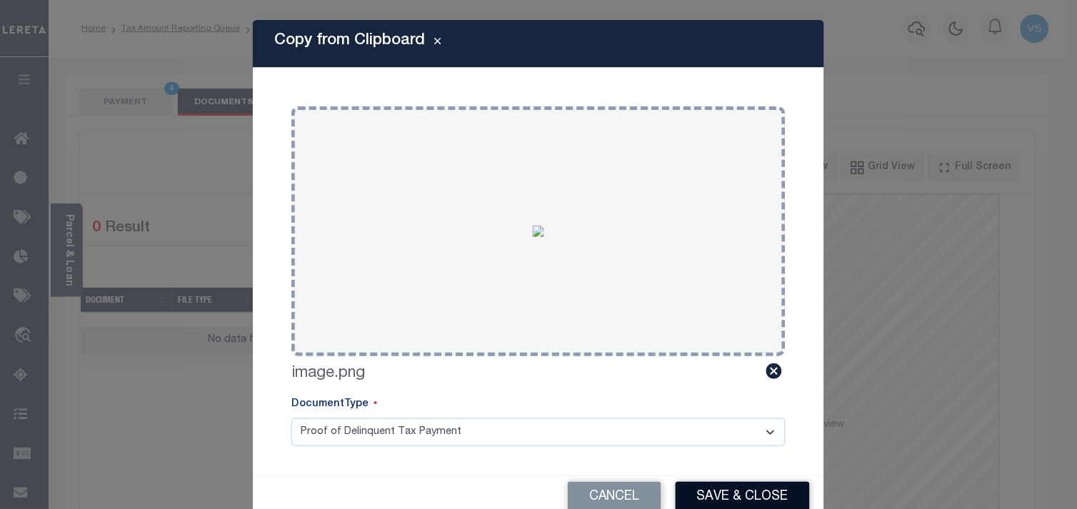
click at [724, 495] on button "Save & Close" at bounding box center [742, 497] width 134 height 31
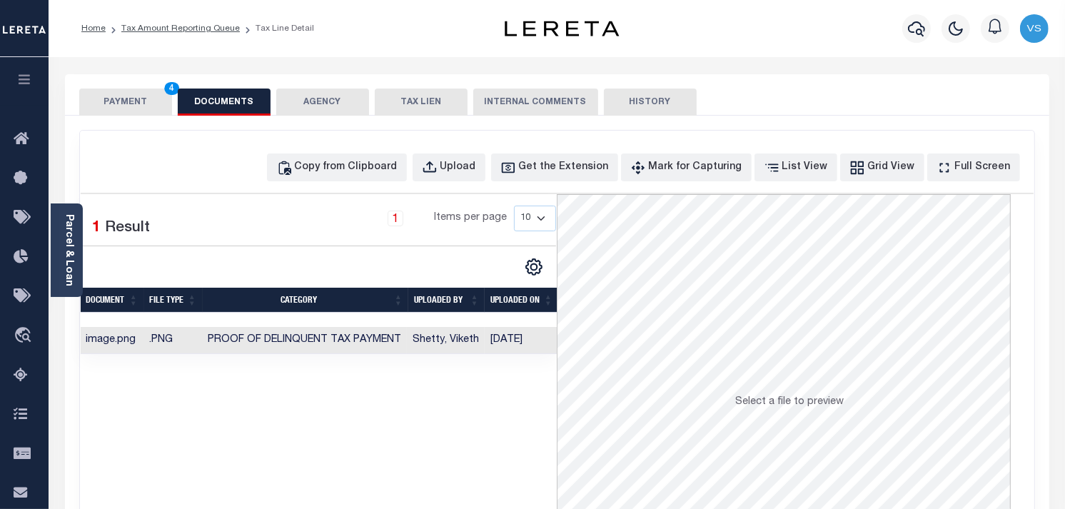
click at [126, 103] on button "PAYMENT 4" at bounding box center [125, 102] width 93 height 27
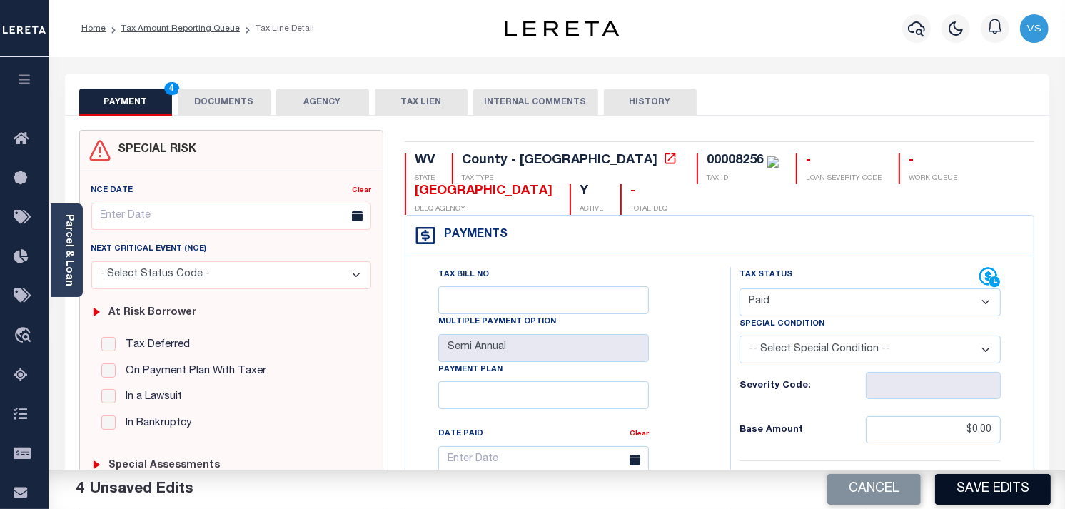
click at [952, 494] on button "Save Edits" at bounding box center [993, 489] width 116 height 31
